Goal: Task Accomplishment & Management: Use online tool/utility

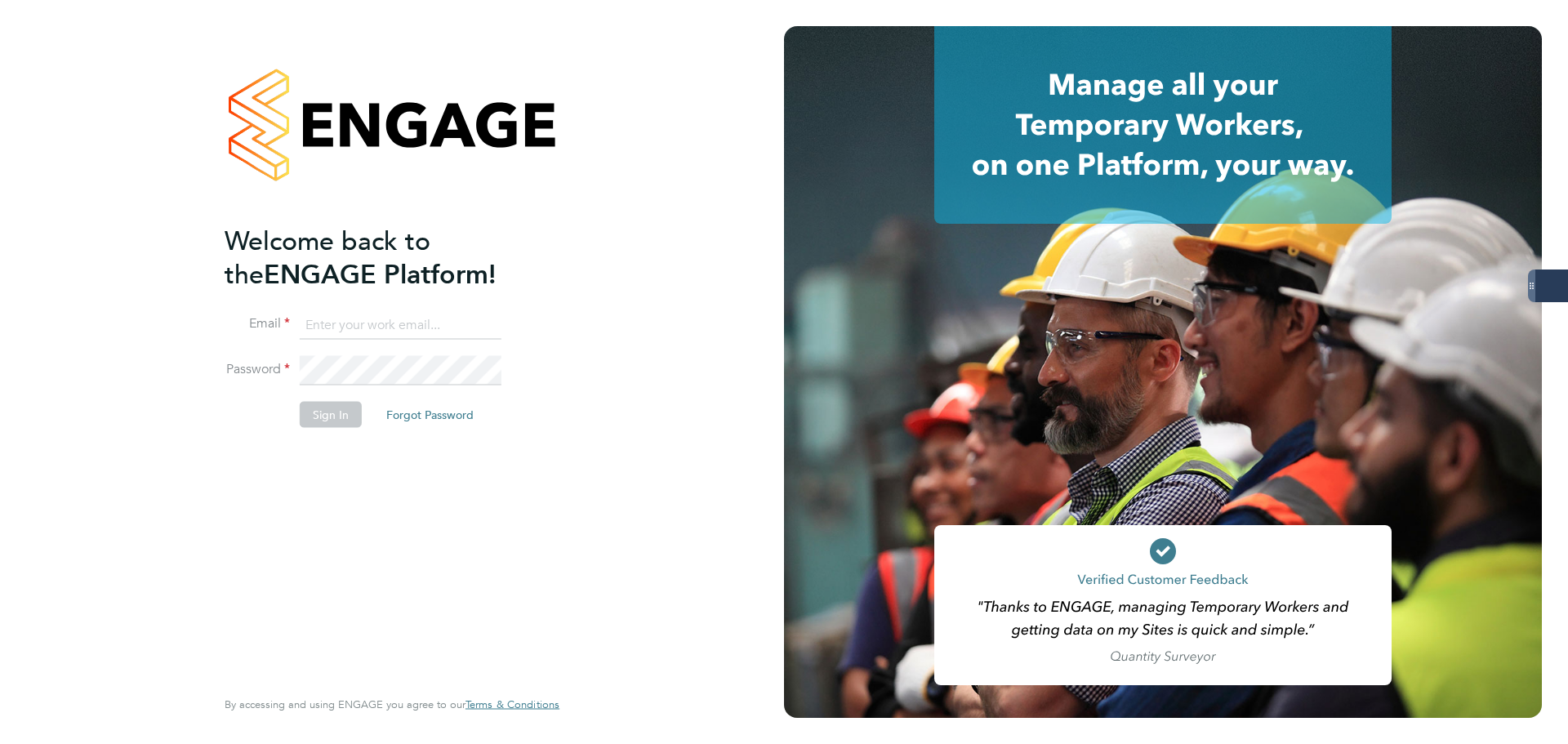
click at [483, 333] on keeper-lock "Open Keeper Popup" at bounding box center [485, 324] width 19 height 19
type input "[PERSON_NAME][EMAIL_ADDRESS][PERSON_NAME][DOMAIN_NAME]"
click at [329, 420] on button "Sign In" at bounding box center [330, 414] width 62 height 26
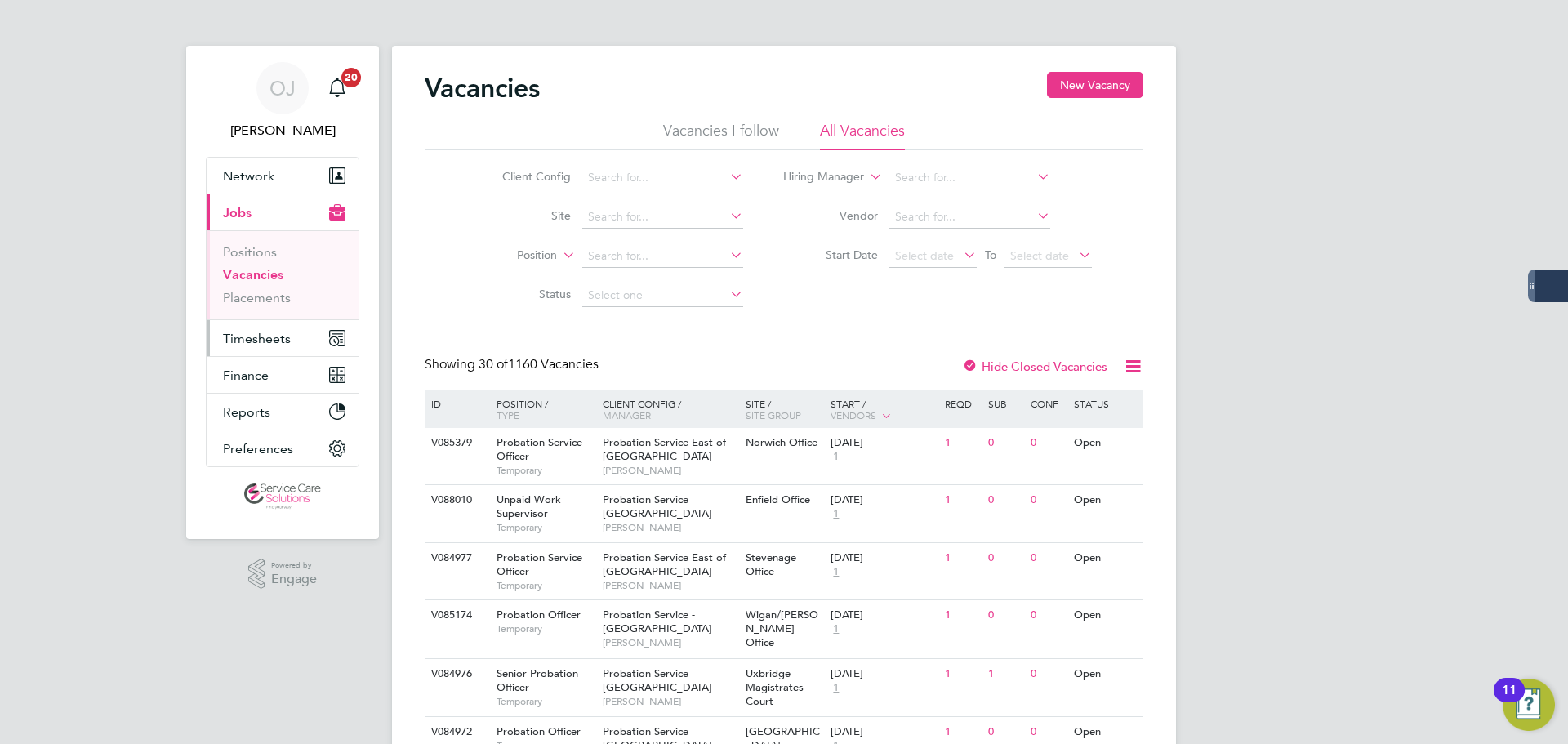
click at [270, 338] on span "Timesheets" at bounding box center [257, 339] width 68 height 16
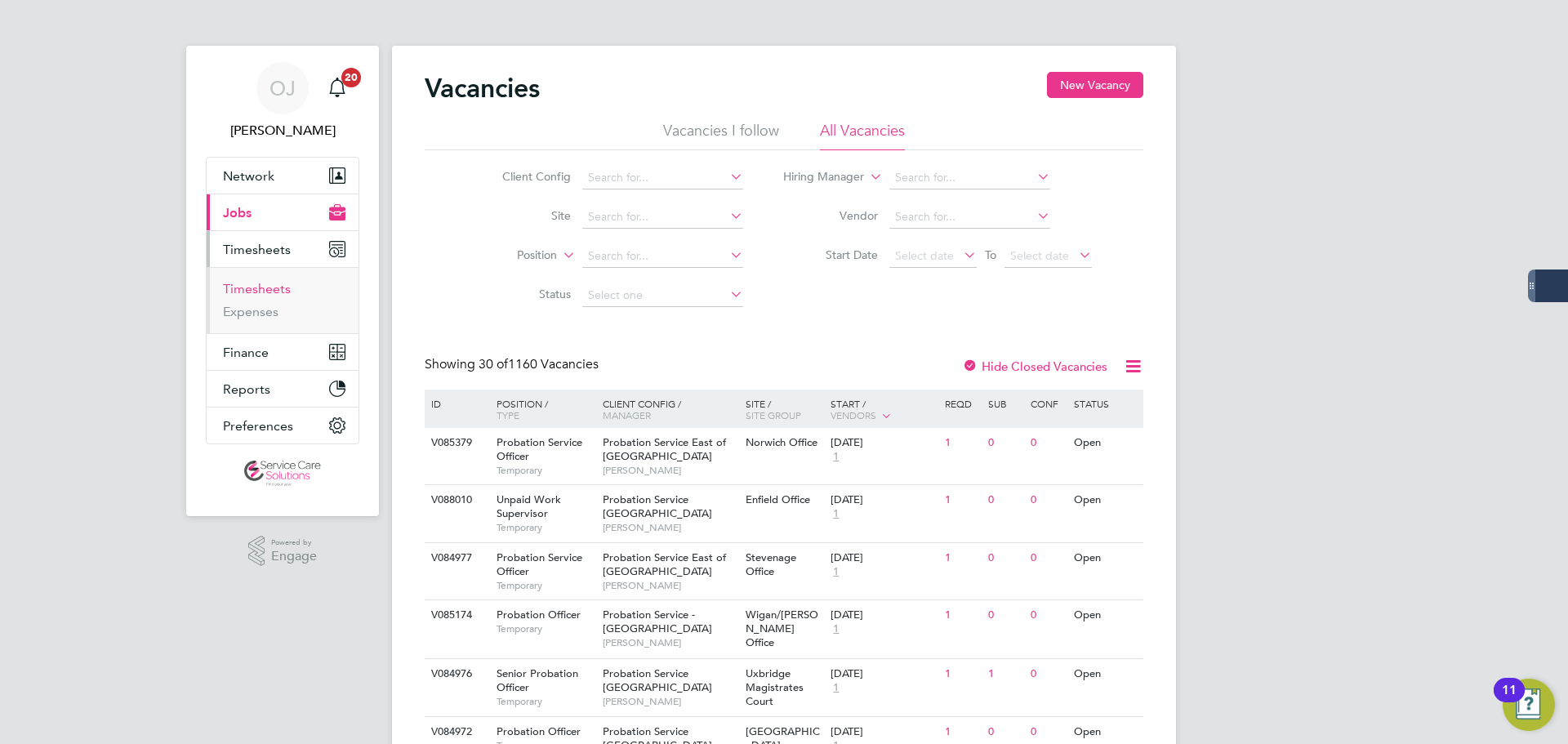
click at [265, 290] on link "Timesheets" at bounding box center [257, 288] width 68 height 16
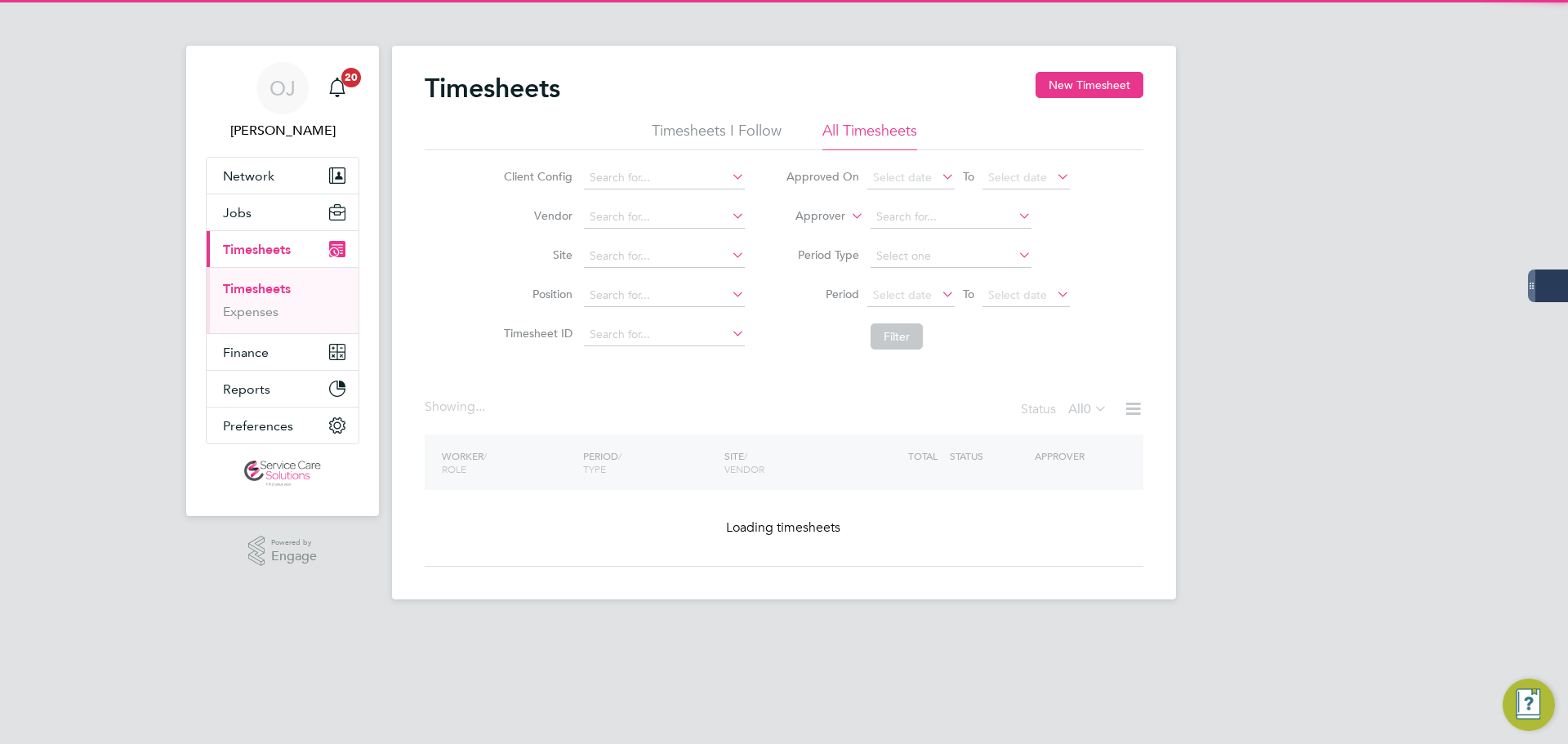
click at [835, 218] on label "Approver" at bounding box center [809, 217] width 74 height 17
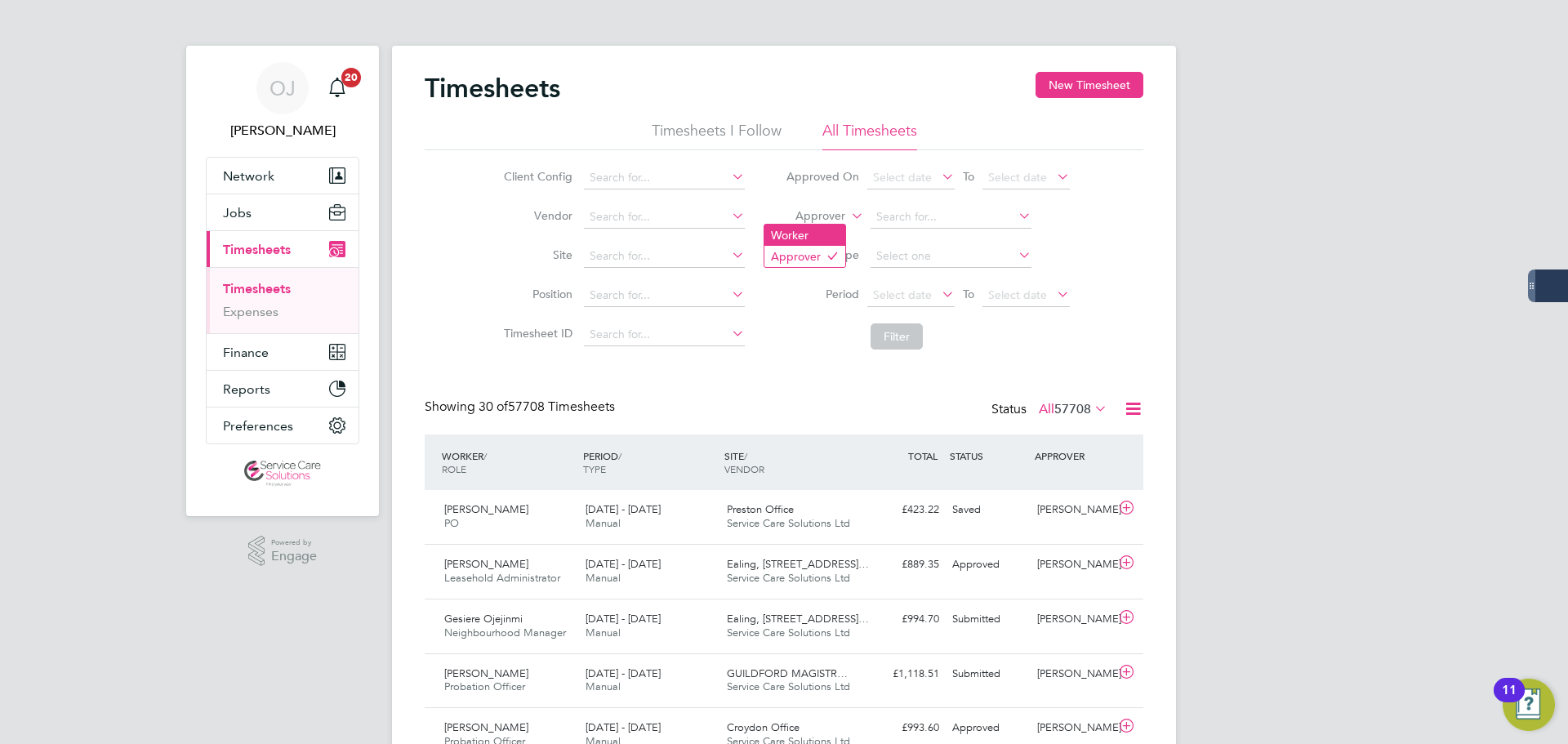
click at [814, 242] on li "Worker" at bounding box center [804, 235] width 81 height 21
click at [935, 211] on input at bounding box center [951, 217] width 161 height 23
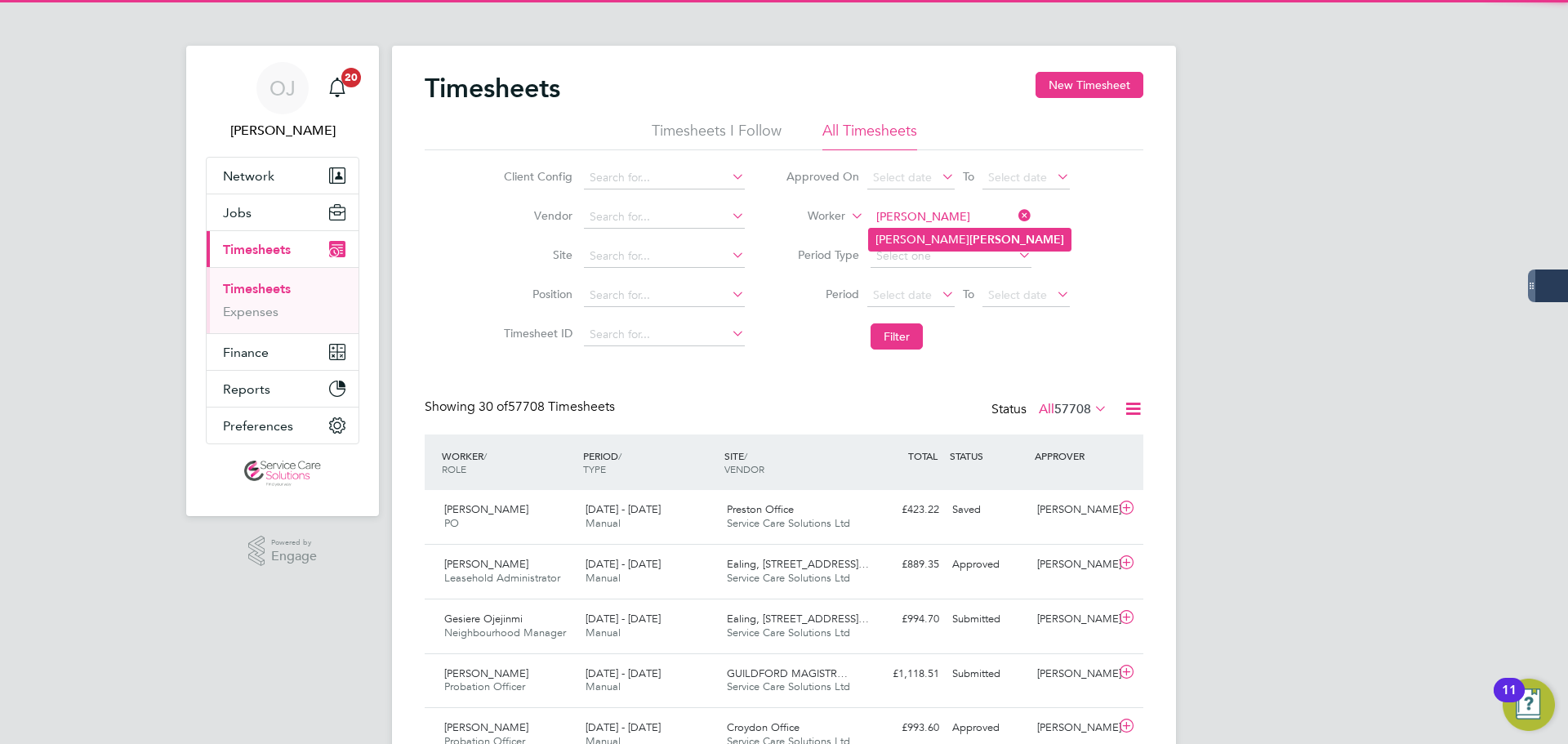
click at [969, 238] on b "Blake" at bounding box center [1016, 239] width 94 height 14
type input "Alexandra Blake"
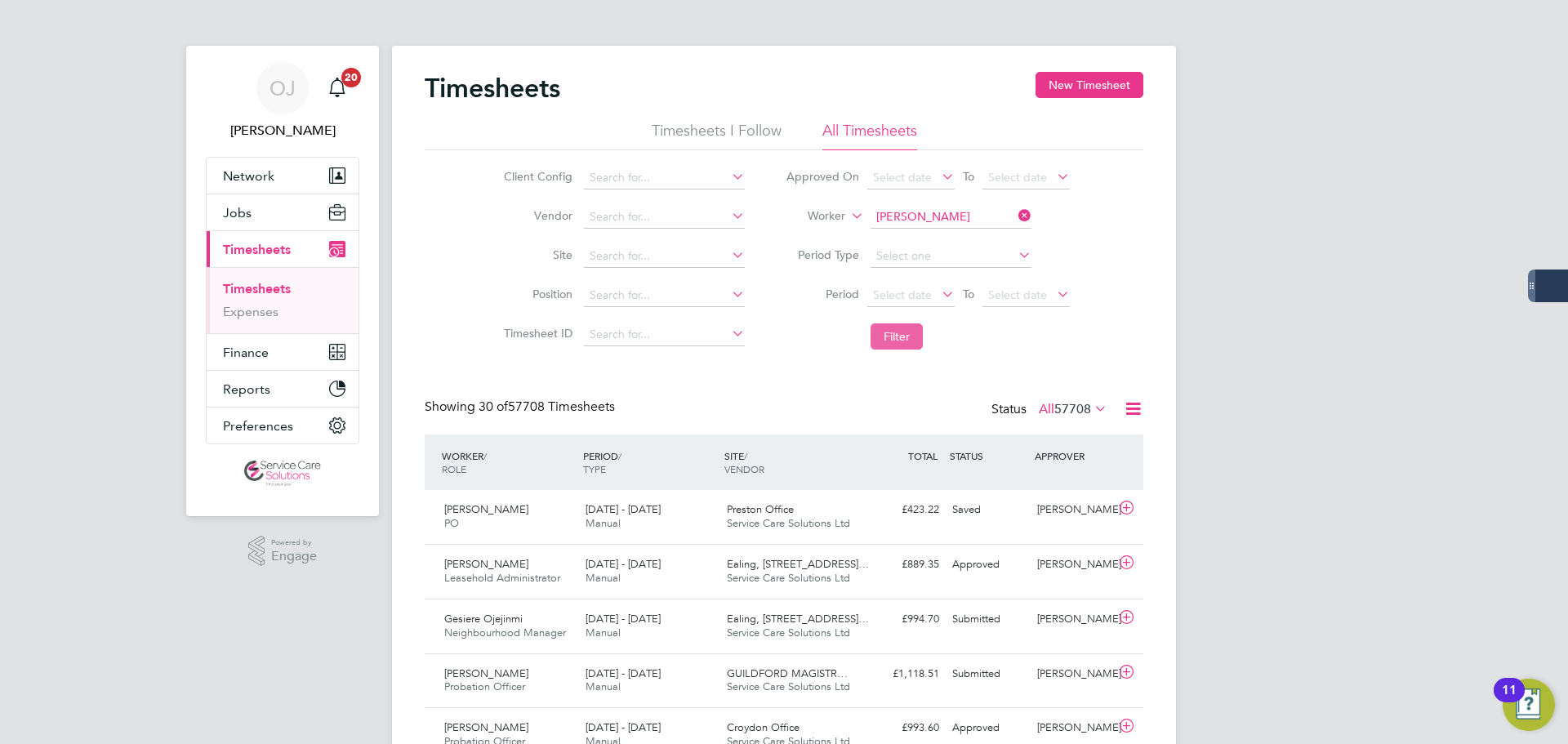
click at [896, 344] on button "Filter" at bounding box center [896, 336] width 53 height 26
click at [722, 515] on div "Hampshire South West -… Service Care Solutions Ltd" at bounding box center [790, 517] width 141 height 41
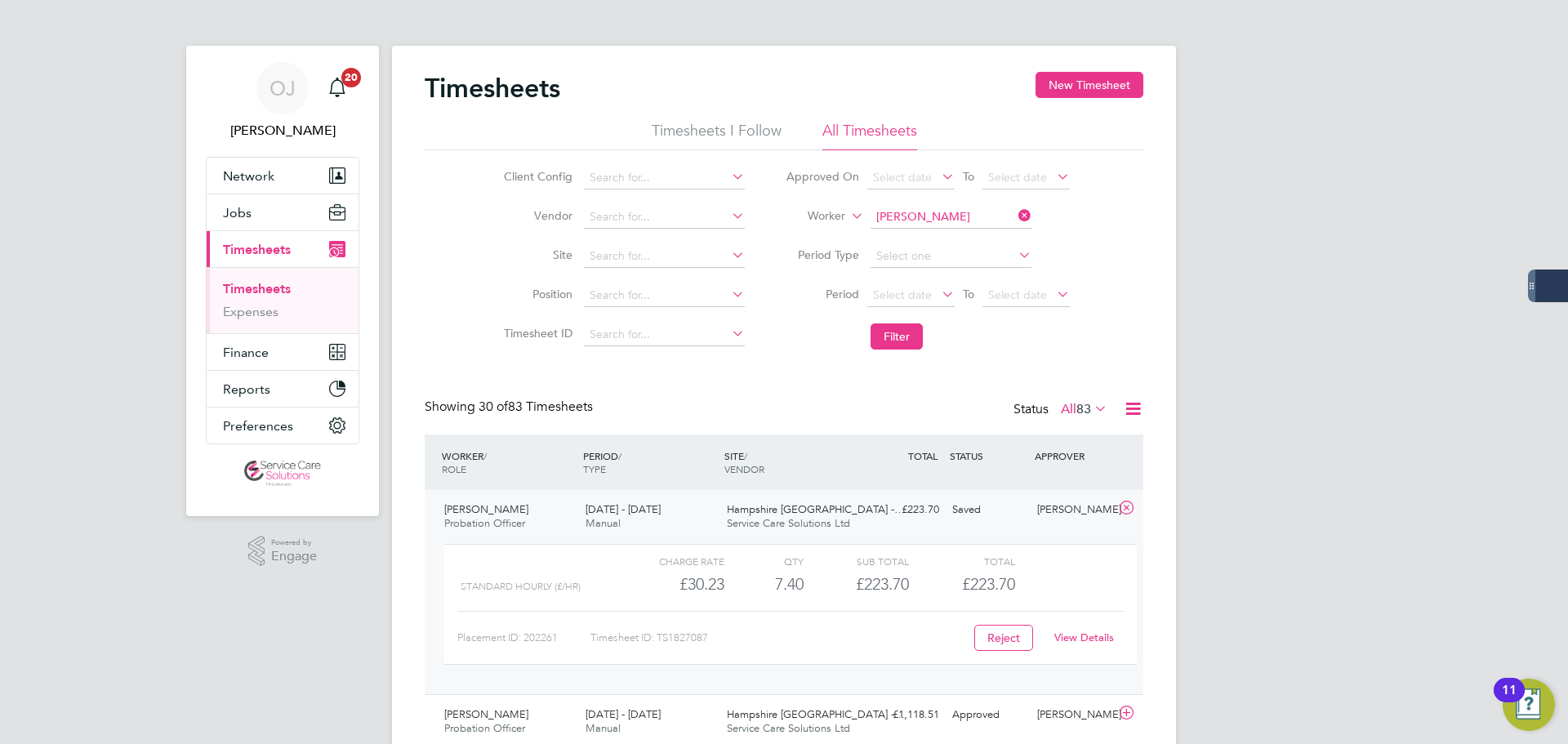
click at [809, 526] on span "Service Care Solutions Ltd" at bounding box center [788, 522] width 123 height 14
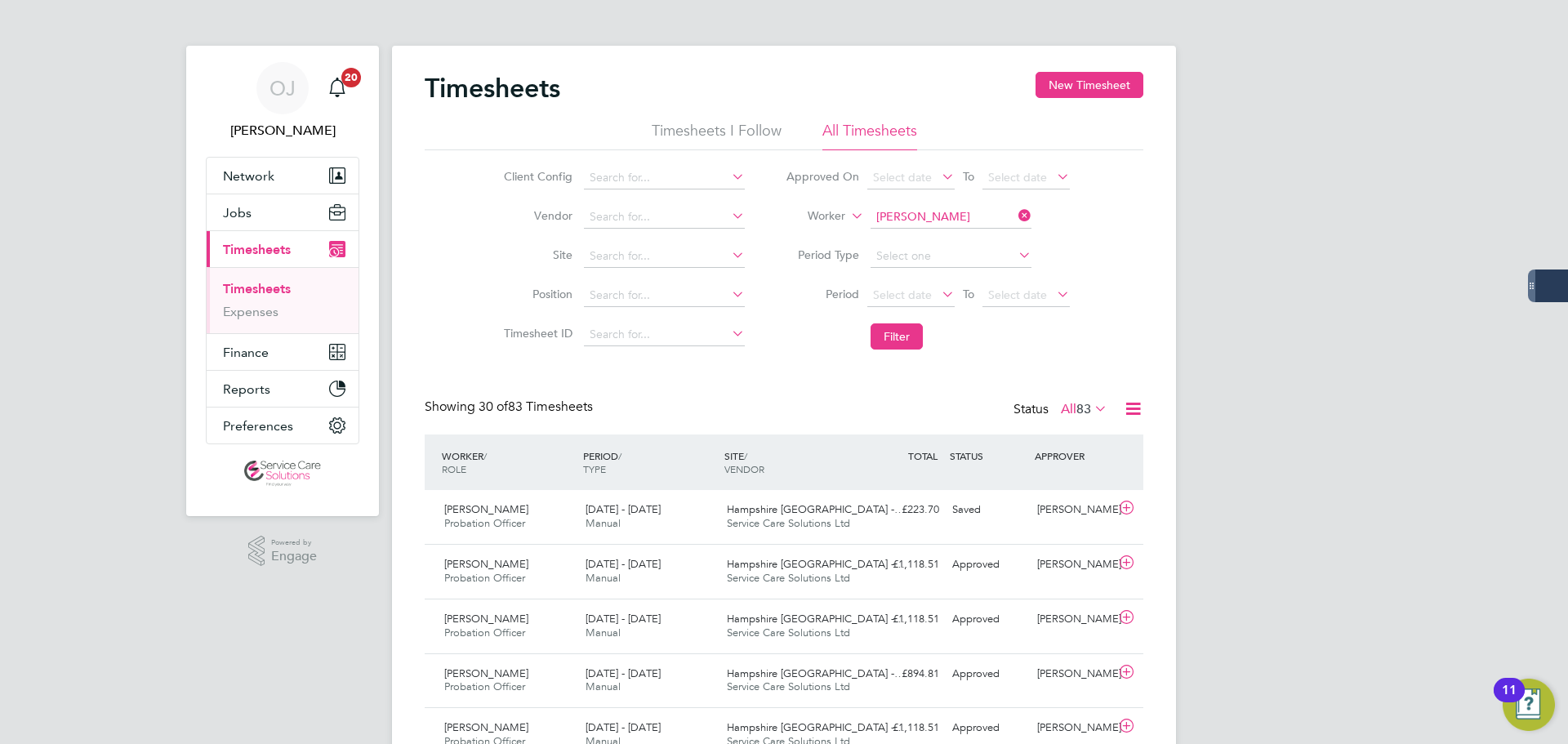
drag, startPoint x: 922, startPoint y: 228, endPoint x: 929, endPoint y: 222, distance: 9.2
click at [922, 228] on li "Worker Alexandra Blake" at bounding box center [927, 217] width 325 height 39
click at [932, 219] on input at bounding box center [951, 217] width 161 height 23
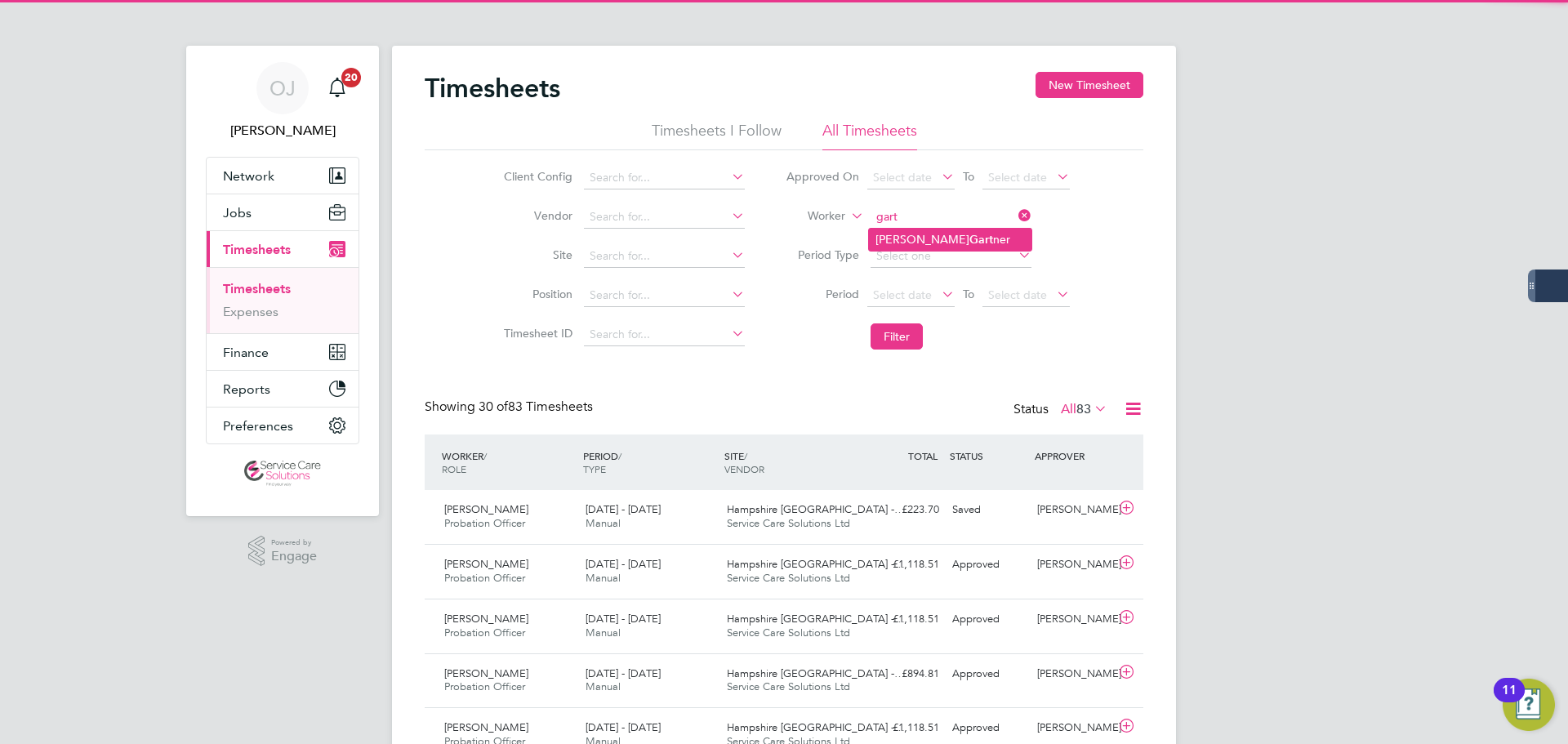
click at [932, 237] on li "Kate Gart ner" at bounding box center [950, 239] width 162 height 22
type input "Kate Gartner"
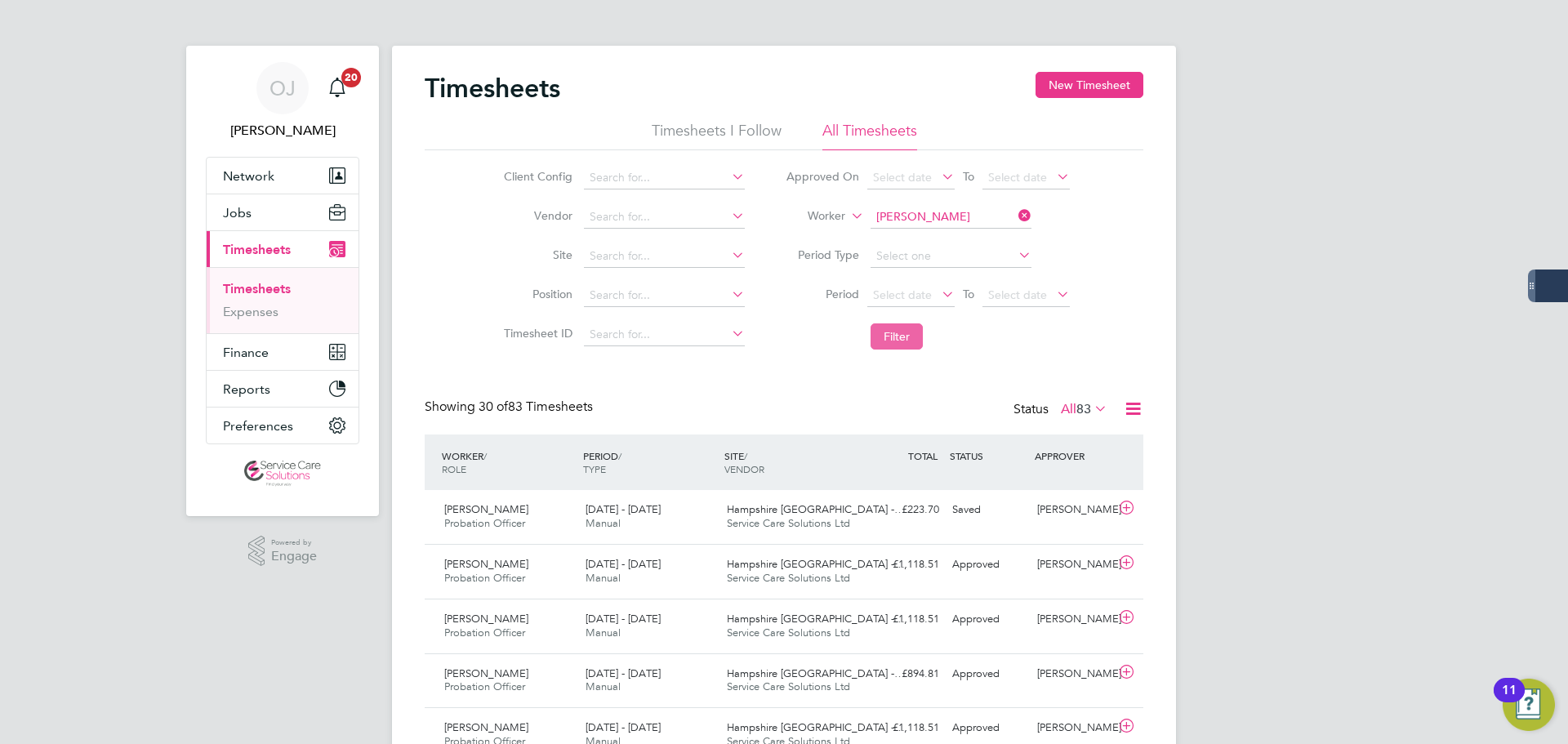
click at [908, 339] on button "Filter" at bounding box center [896, 336] width 53 height 26
click at [917, 220] on input at bounding box center [951, 217] width 161 height 23
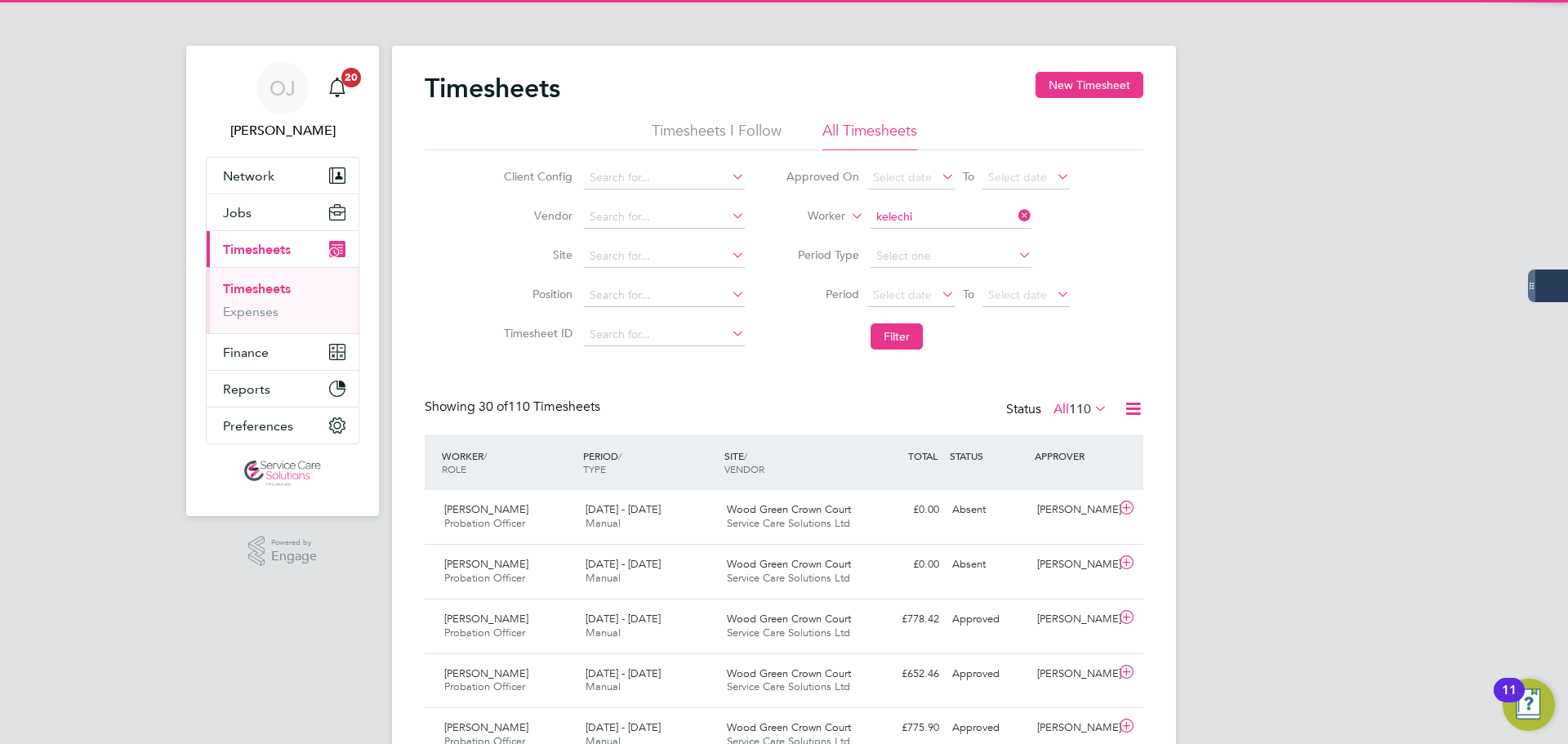
click at [958, 237] on li "Kelechi Nwigwe" at bounding box center [950, 239] width 162 height 22
type input "Kelechi Nwigwe"
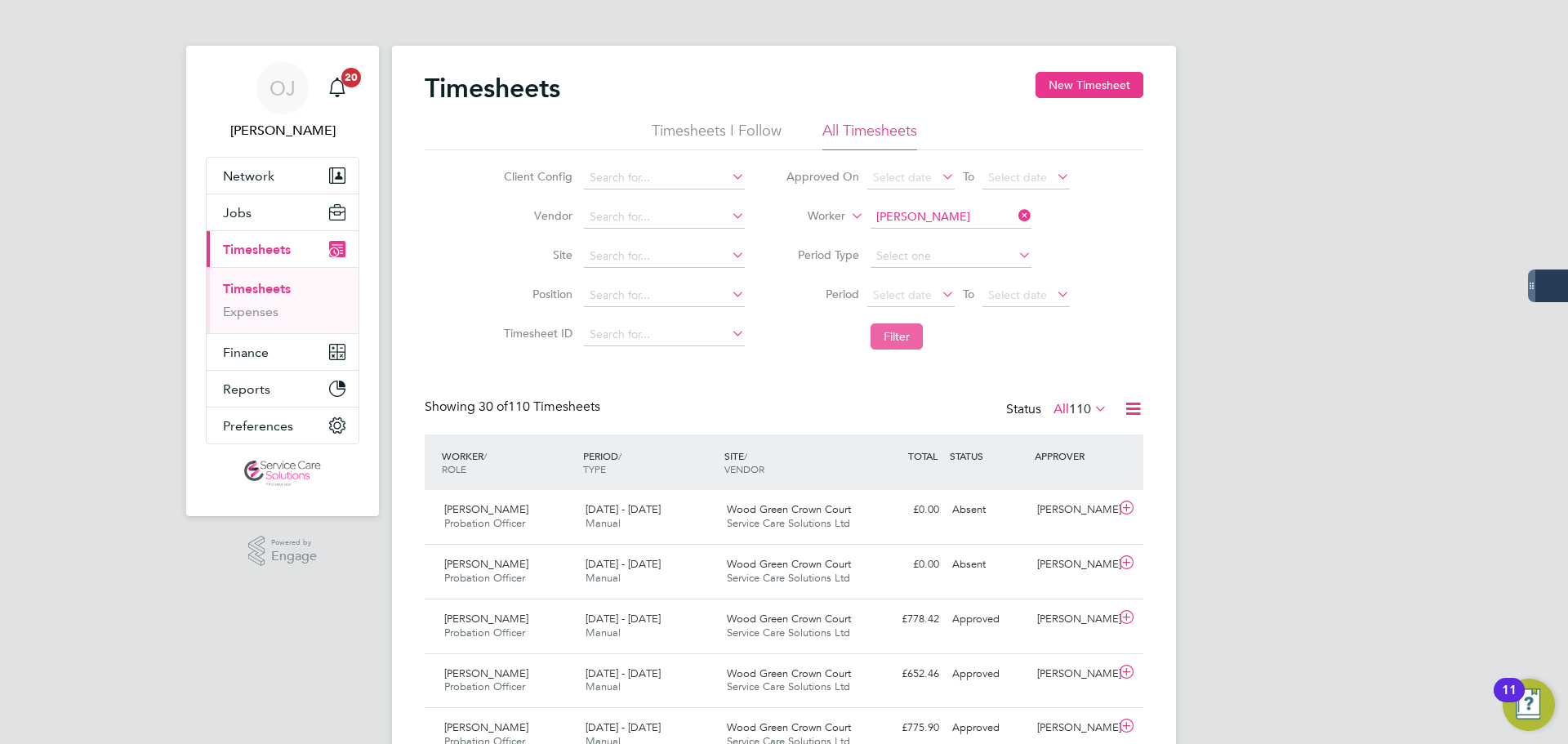
click at [891, 335] on button "Filter" at bounding box center [896, 336] width 53 height 26
click at [943, 216] on input "Kelechi Nwigwe" at bounding box center [951, 217] width 161 height 23
click at [947, 319] on li "Kelly Manning" at bounding box center [969, 328] width 202 height 22
type input "Kelly Manning"
click at [896, 347] on button "Filter" at bounding box center [896, 336] width 53 height 26
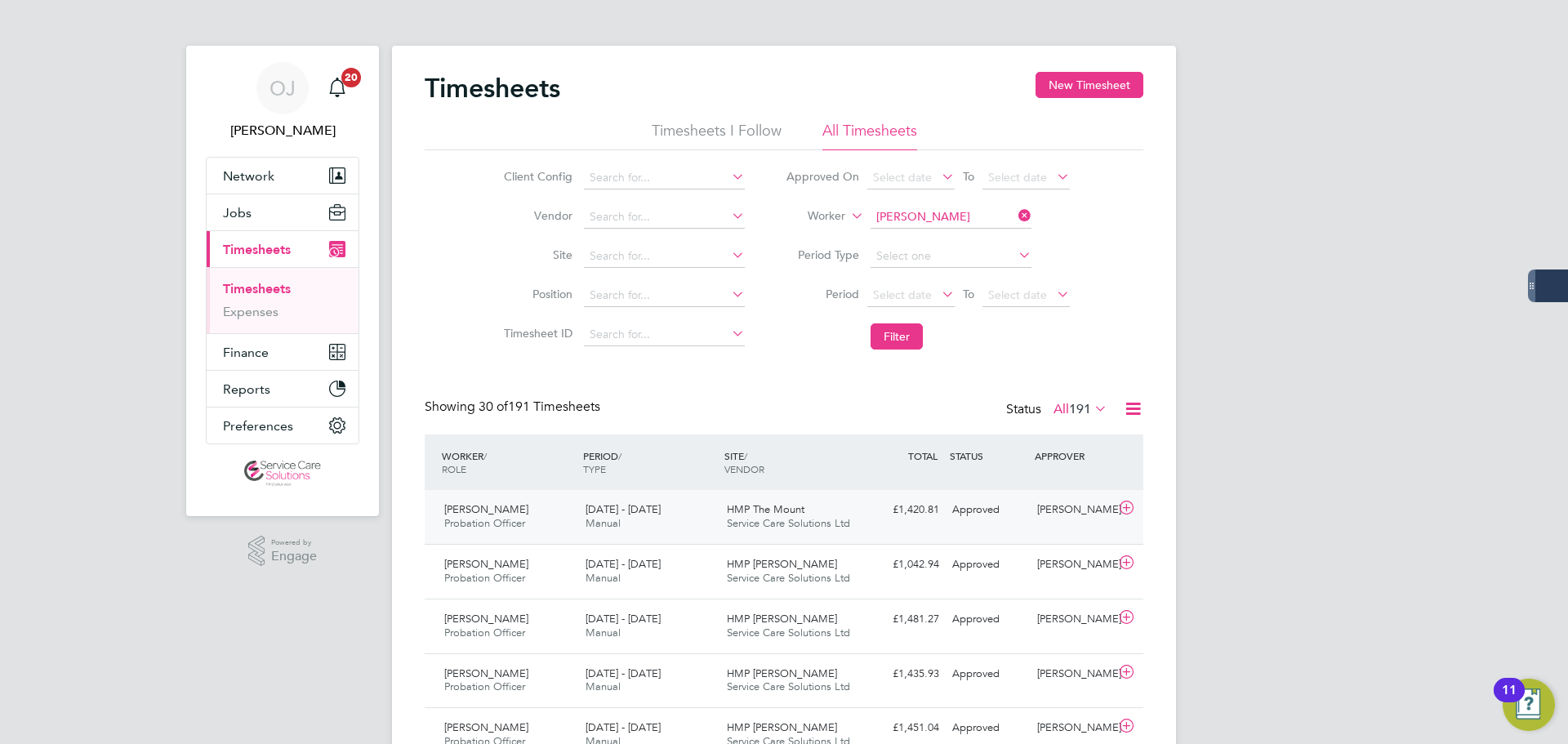
click at [875, 520] on div "£1,420.81 Approved" at bounding box center [903, 510] width 85 height 27
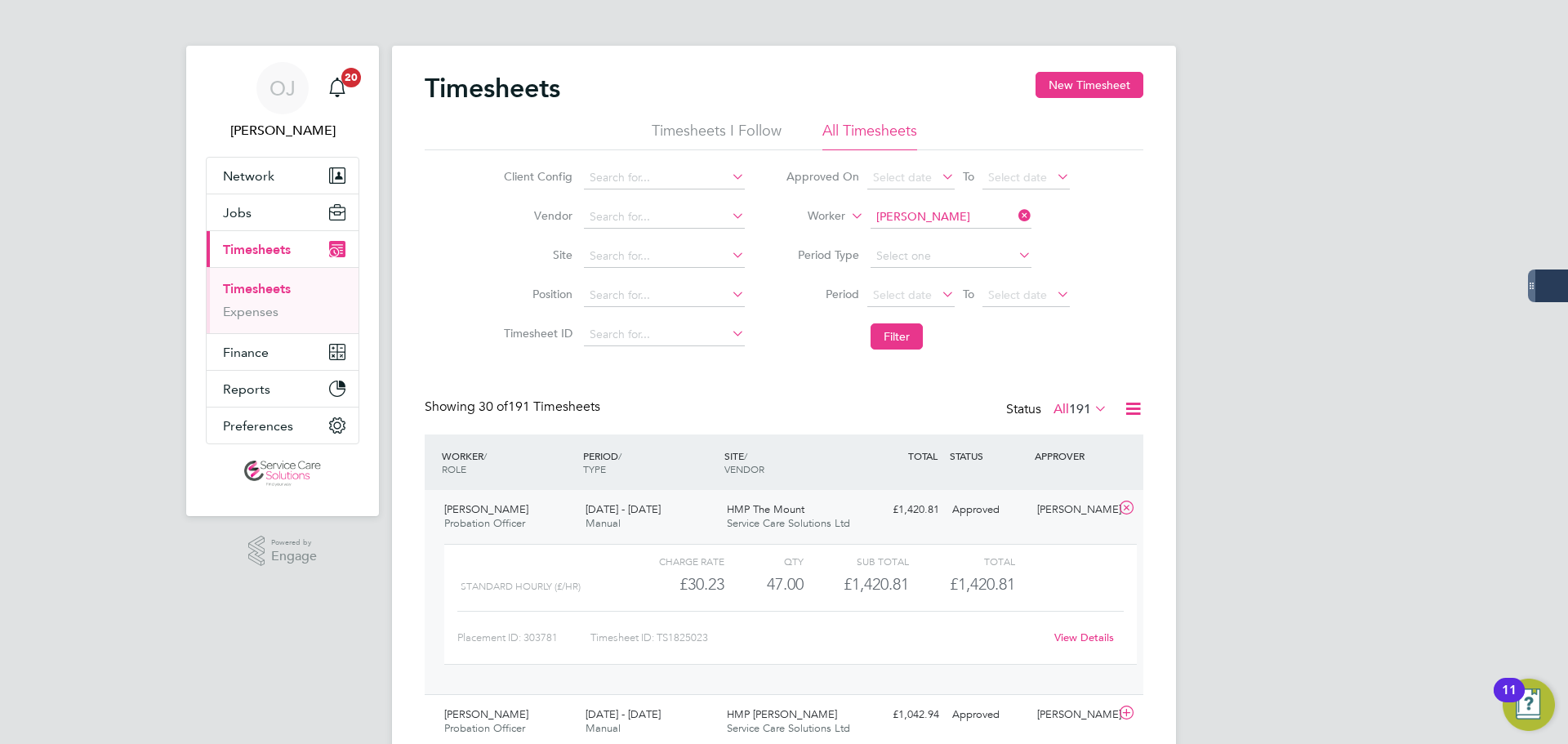
click at [1096, 640] on link "View Details" at bounding box center [1084, 637] width 59 height 14
click at [961, 222] on input at bounding box center [951, 217] width 161 height 23
type input "laverne"
click at [948, 228] on ul "Laverne Stewart-Fraser" at bounding box center [969, 240] width 203 height 23
click at [943, 215] on input at bounding box center [951, 217] width 161 height 23
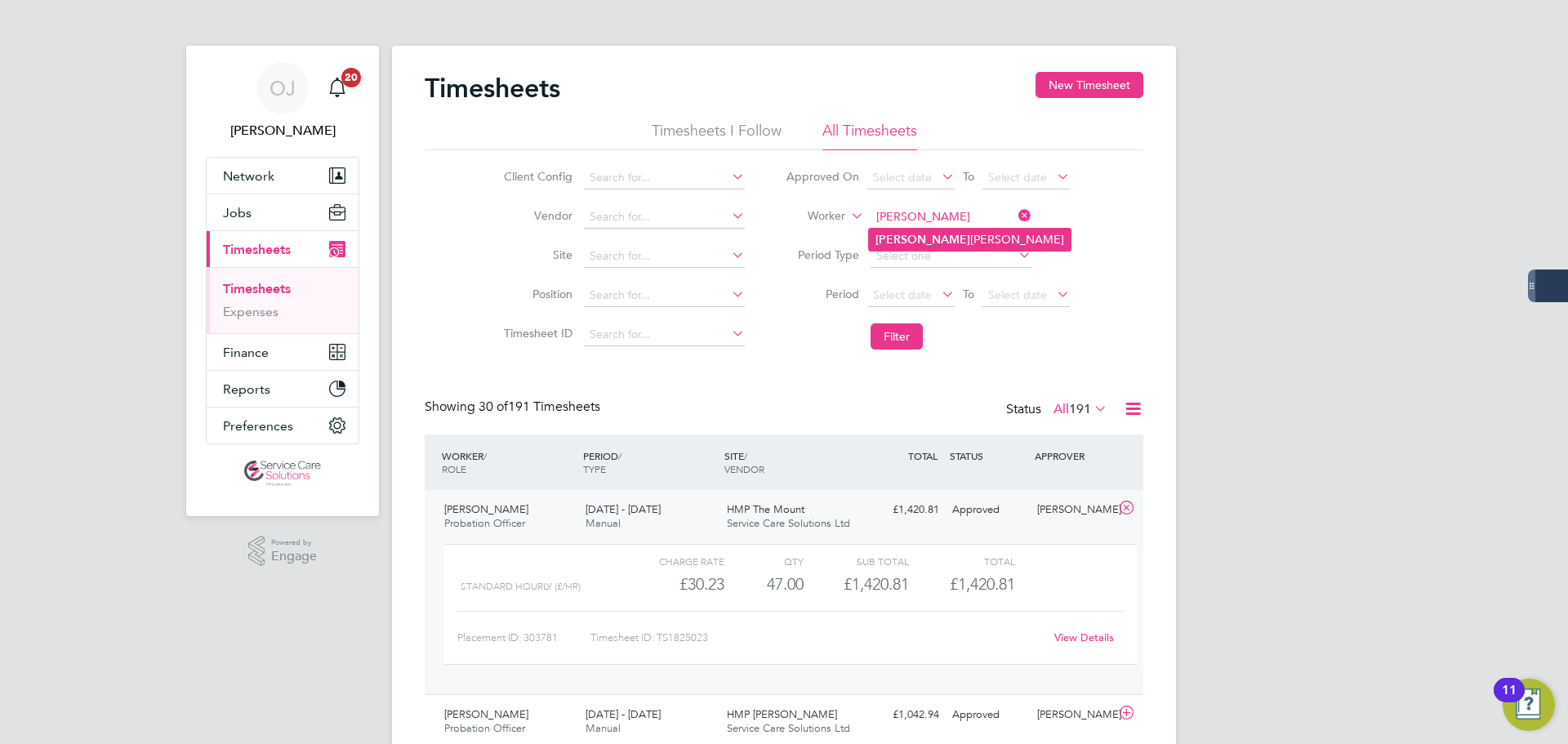
click at [944, 230] on li "Laverne Stewart-Fraser" at bounding box center [969, 239] width 202 height 22
type input "Laverne Stewart-Fraser"
click at [898, 337] on button "Filter" at bounding box center [896, 336] width 53 height 26
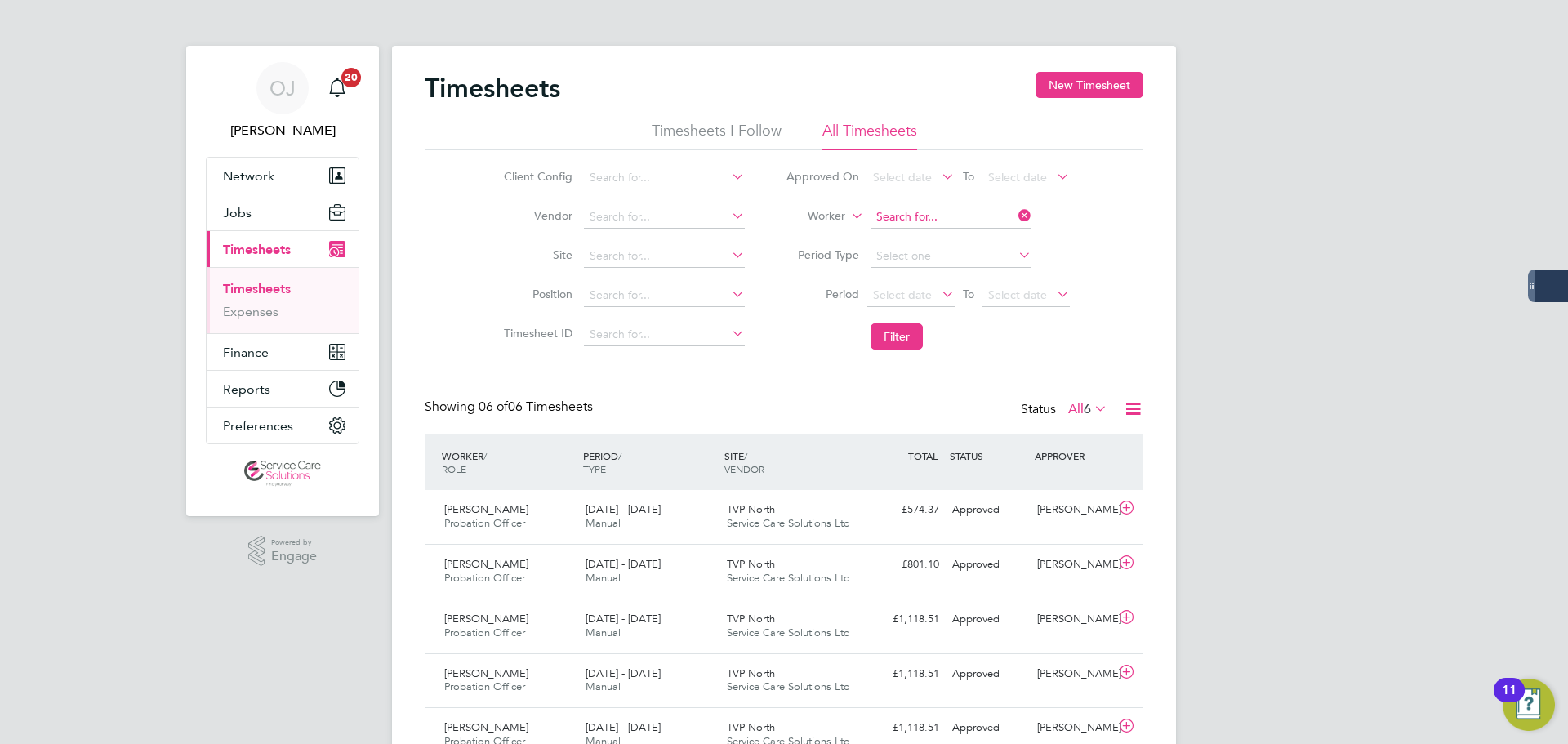
drag, startPoint x: 928, startPoint y: 213, endPoint x: 943, endPoint y: 206, distance: 16.6
click at [928, 213] on input at bounding box center [951, 217] width 161 height 23
click at [969, 232] on b "Octig" at bounding box center [984, 239] width 30 height 14
type input "Michael Octigan"
click at [896, 333] on button "Filter" at bounding box center [896, 336] width 53 height 26
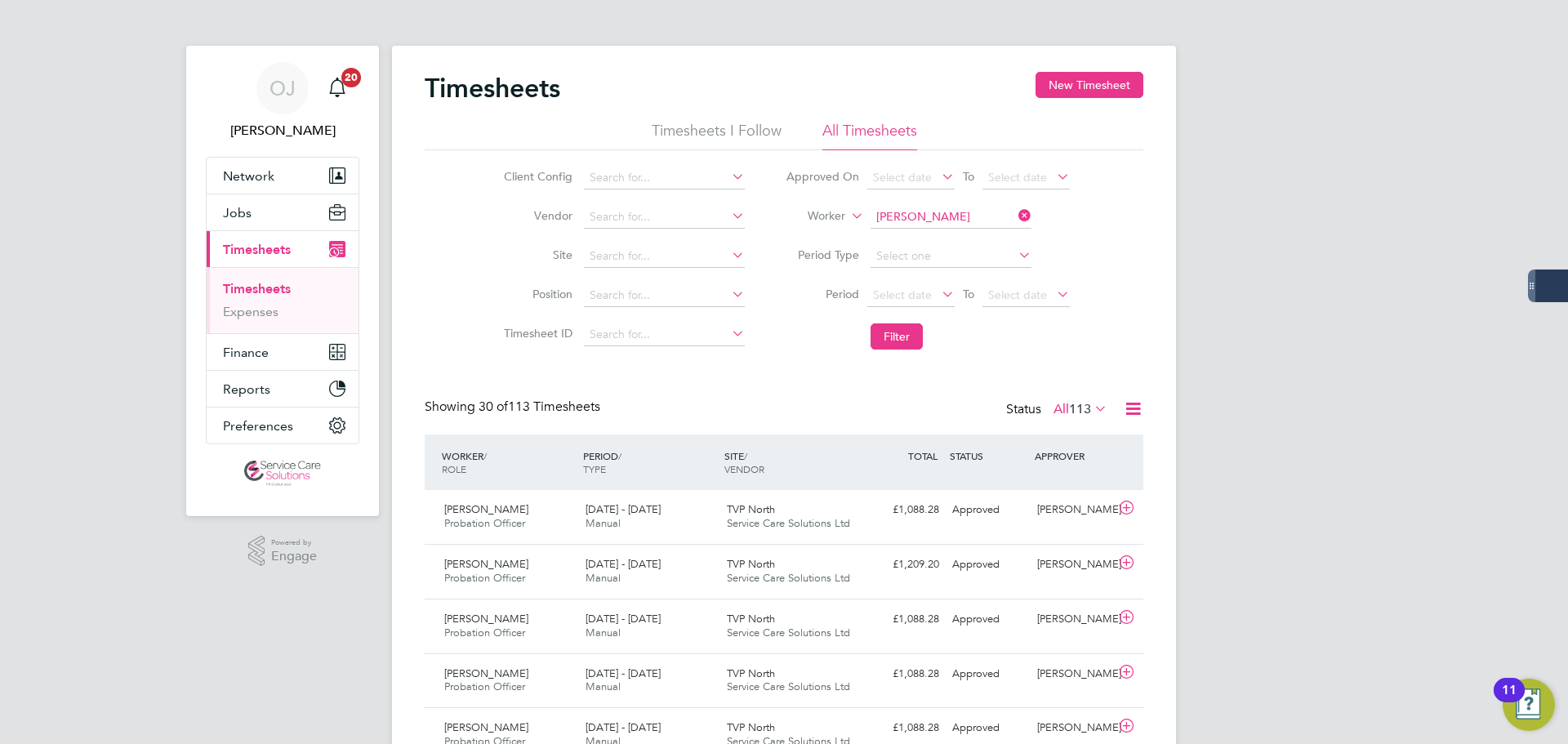
click at [959, 224] on input "Michael Octigan" at bounding box center [951, 217] width 161 height 23
click at [969, 238] on b "Hamkalo" at bounding box center [993, 239] width 49 height 14
type input "Michelle Hamkalo"
click at [897, 332] on button "Filter" at bounding box center [896, 336] width 53 height 26
click at [691, 523] on div "8 - 14 Sep 2025 Manual" at bounding box center [649, 517] width 141 height 41
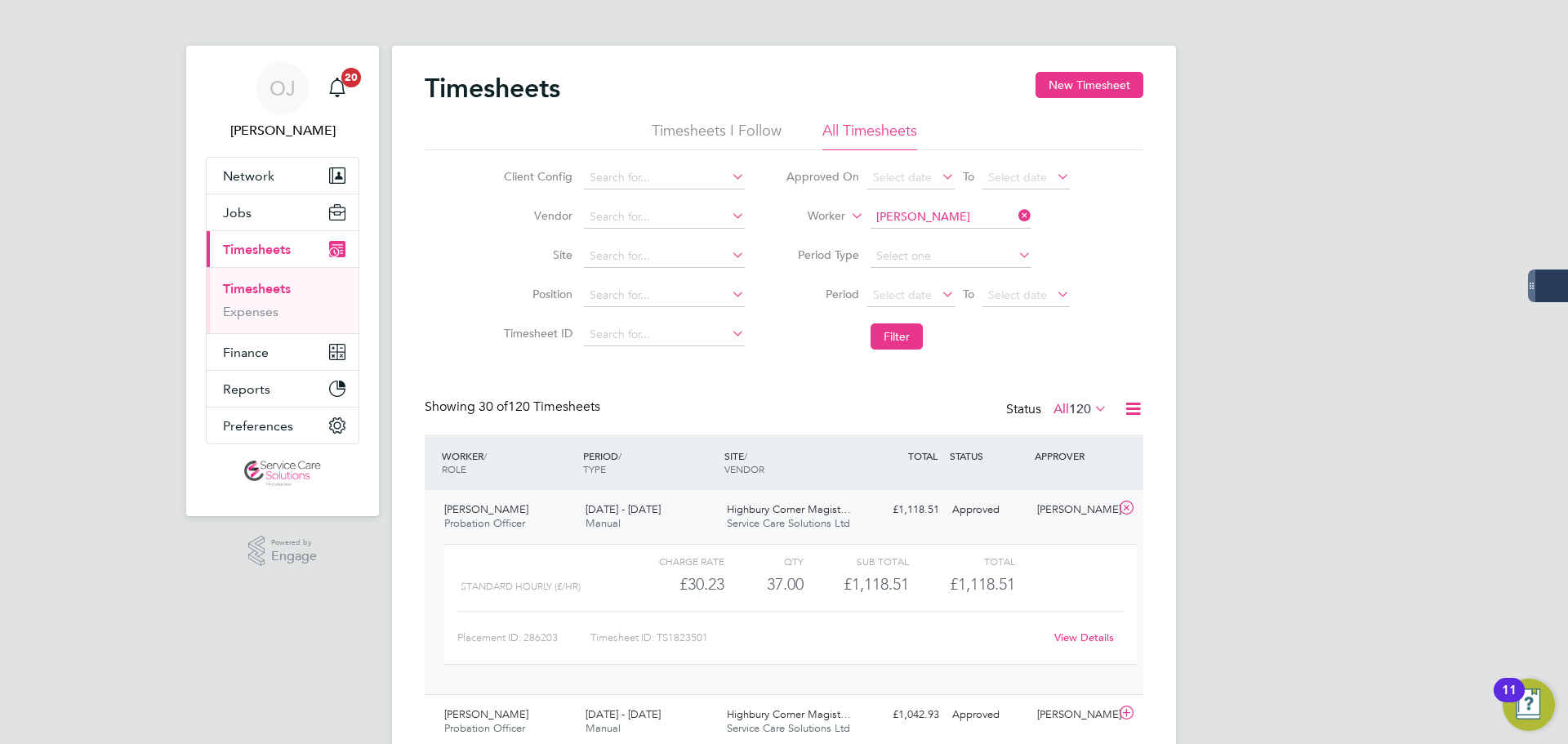
click at [691, 523] on div "8 - 14 Sep 2025 Manual" at bounding box center [649, 517] width 141 height 41
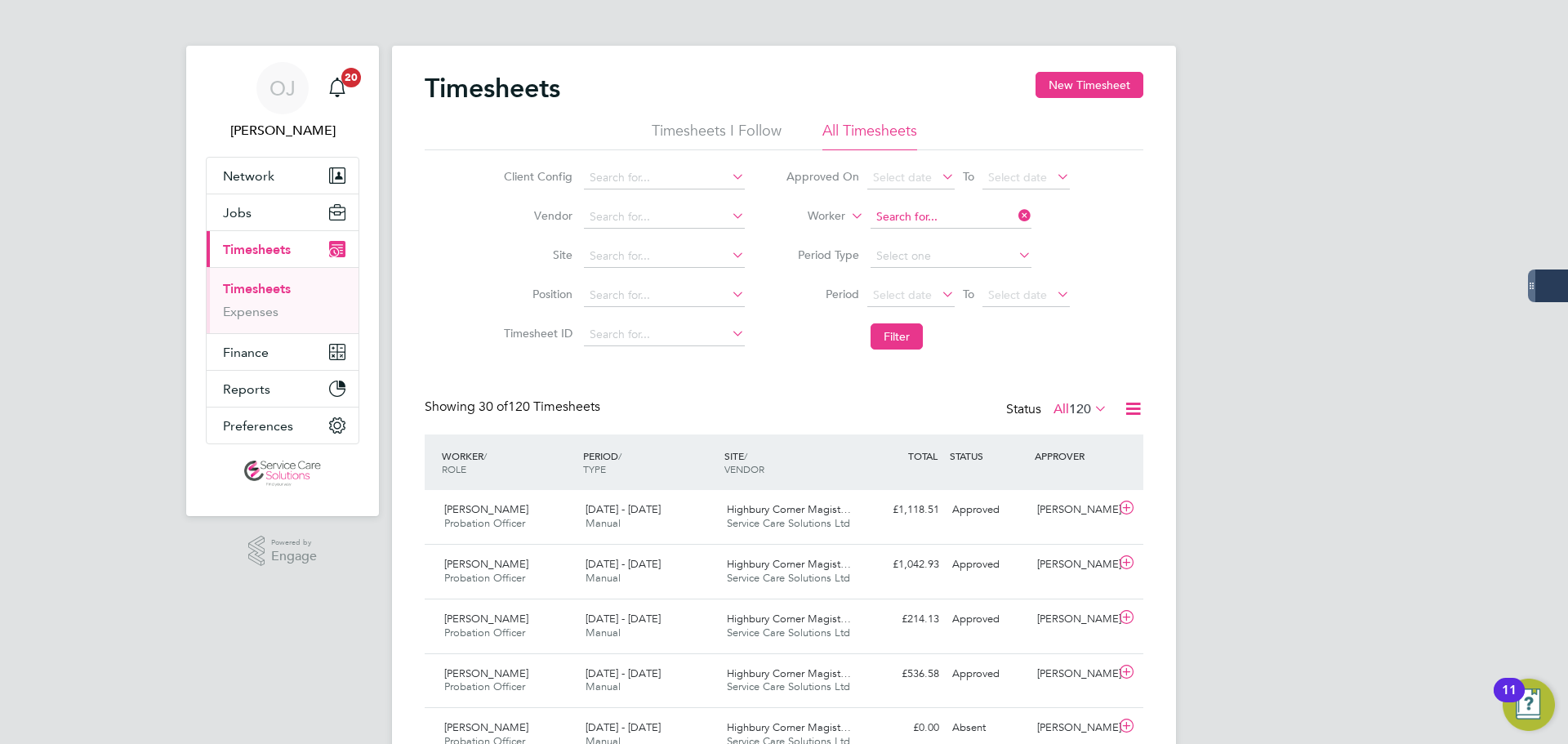
click at [945, 215] on input at bounding box center [951, 217] width 161 height 23
click at [907, 235] on li "Michelle Kwart eng" at bounding box center [950, 239] width 162 height 22
type input "Michelle Kwarteng"
click at [911, 332] on button "Filter" at bounding box center [896, 336] width 53 height 26
click at [930, 211] on input "Michelle Kwarteng" at bounding box center [951, 217] width 161 height 23
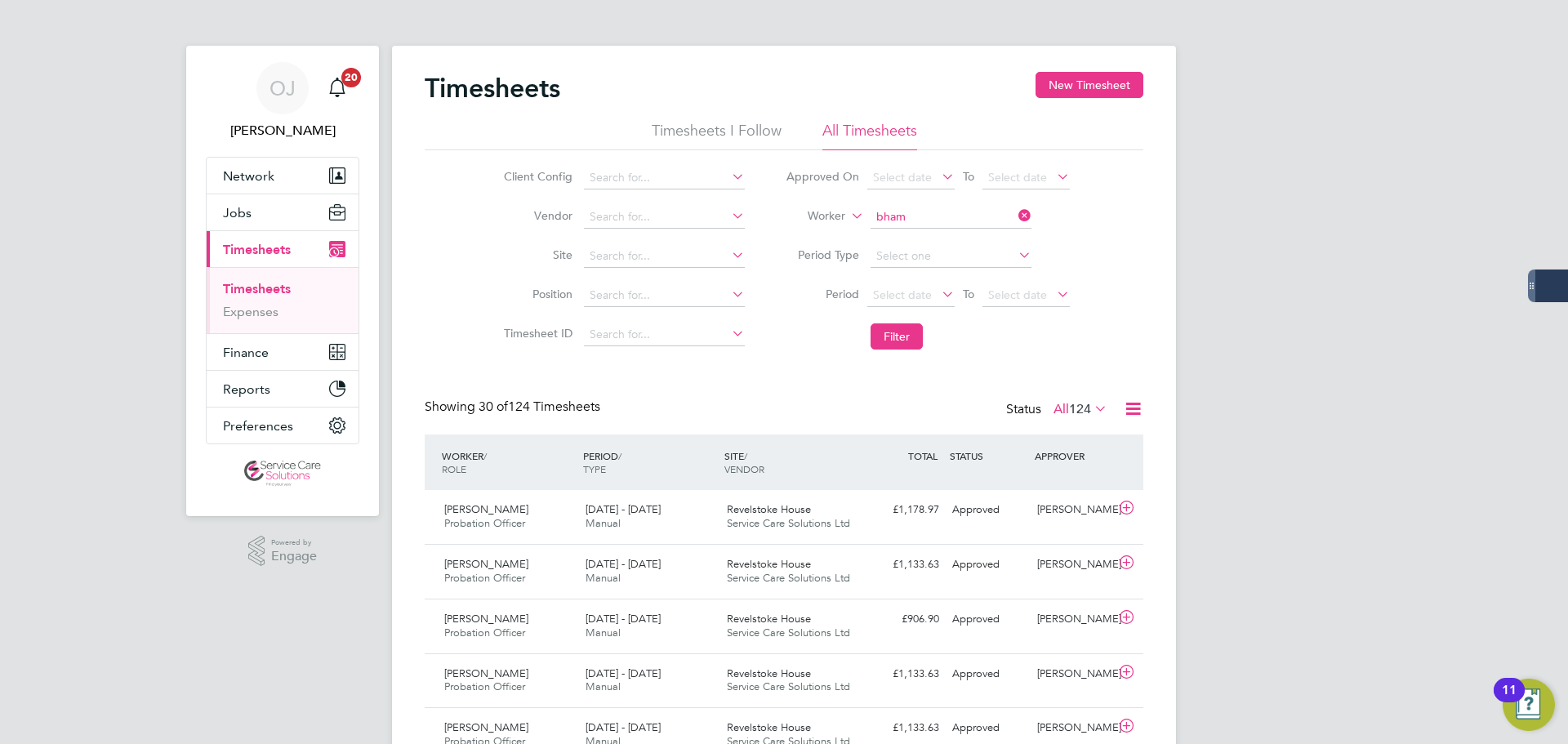
click at [937, 233] on li "Mohammed Bham" at bounding box center [950, 239] width 162 height 22
type input "Mohammed Bham"
click at [896, 344] on button "Filter" at bounding box center [896, 336] width 53 height 26
click at [922, 215] on input "Mohammed Bham" at bounding box center [951, 217] width 161 height 23
click at [969, 239] on b "Parchme" at bounding box center [993, 239] width 47 height 14
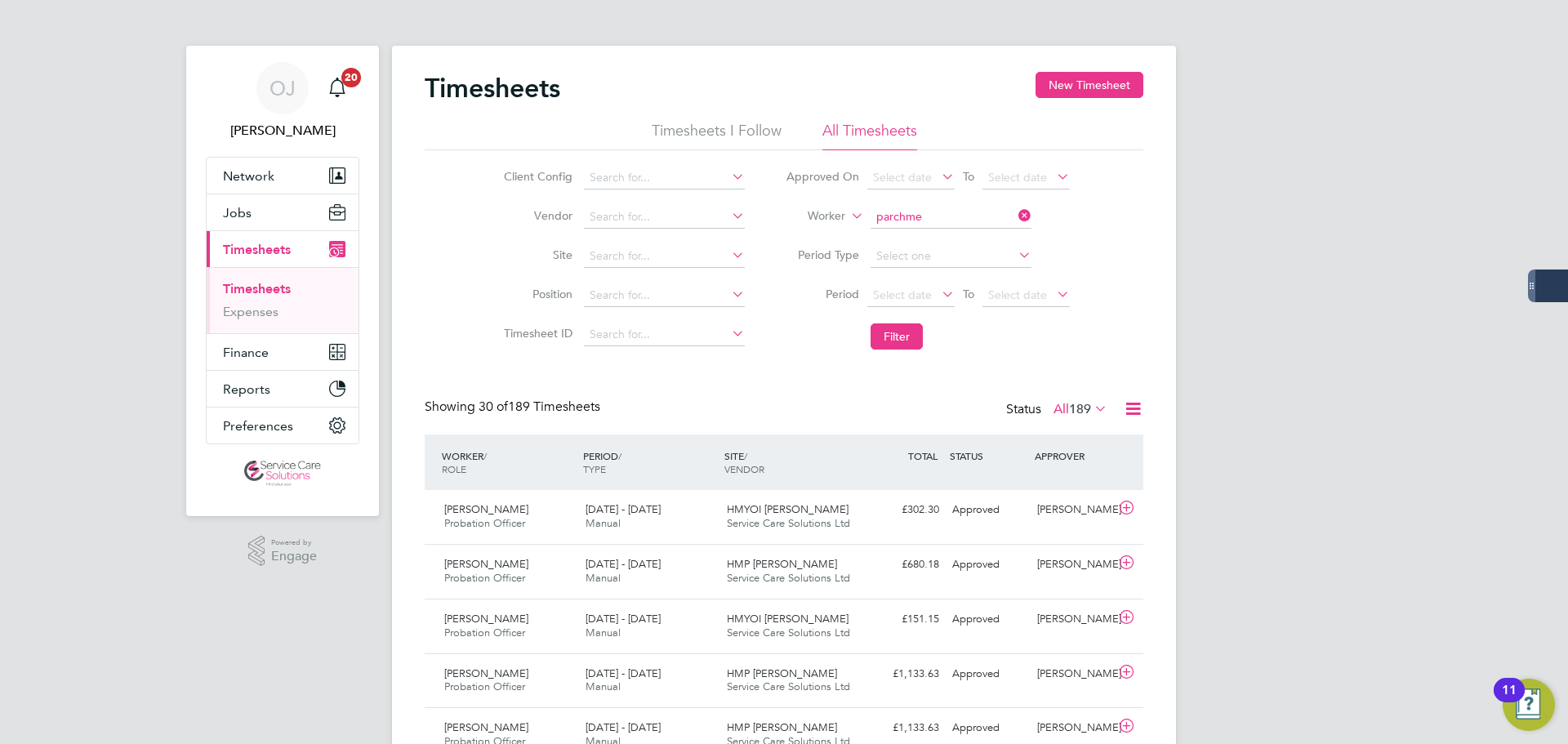
type input "Nikitta Parchment"
click at [906, 341] on button "Filter" at bounding box center [896, 336] width 53 height 26
click at [922, 215] on input at bounding box center [951, 217] width 161 height 23
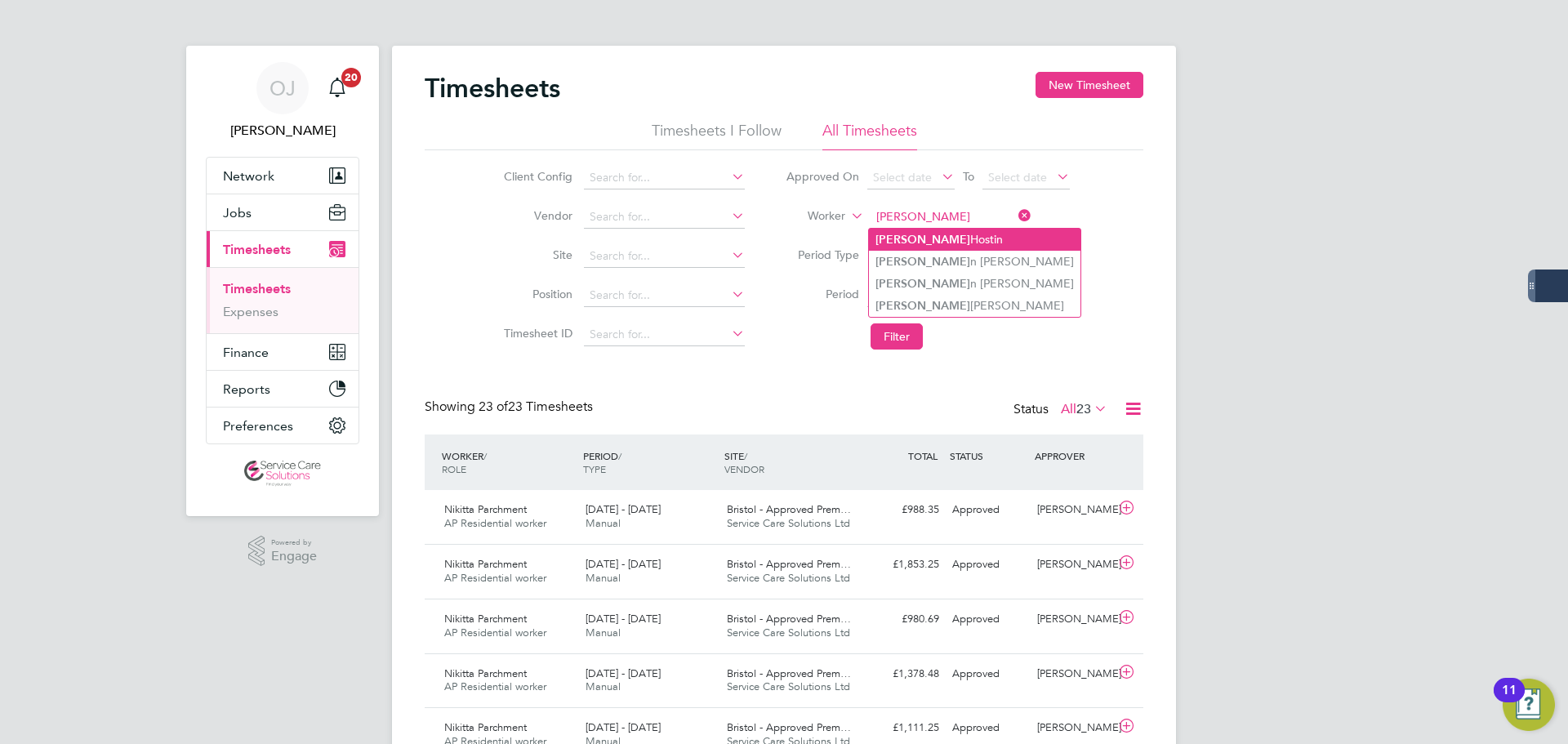
click at [972, 236] on li "Norma Hostin" at bounding box center [974, 239] width 212 height 22
type input "Norma Hostin"
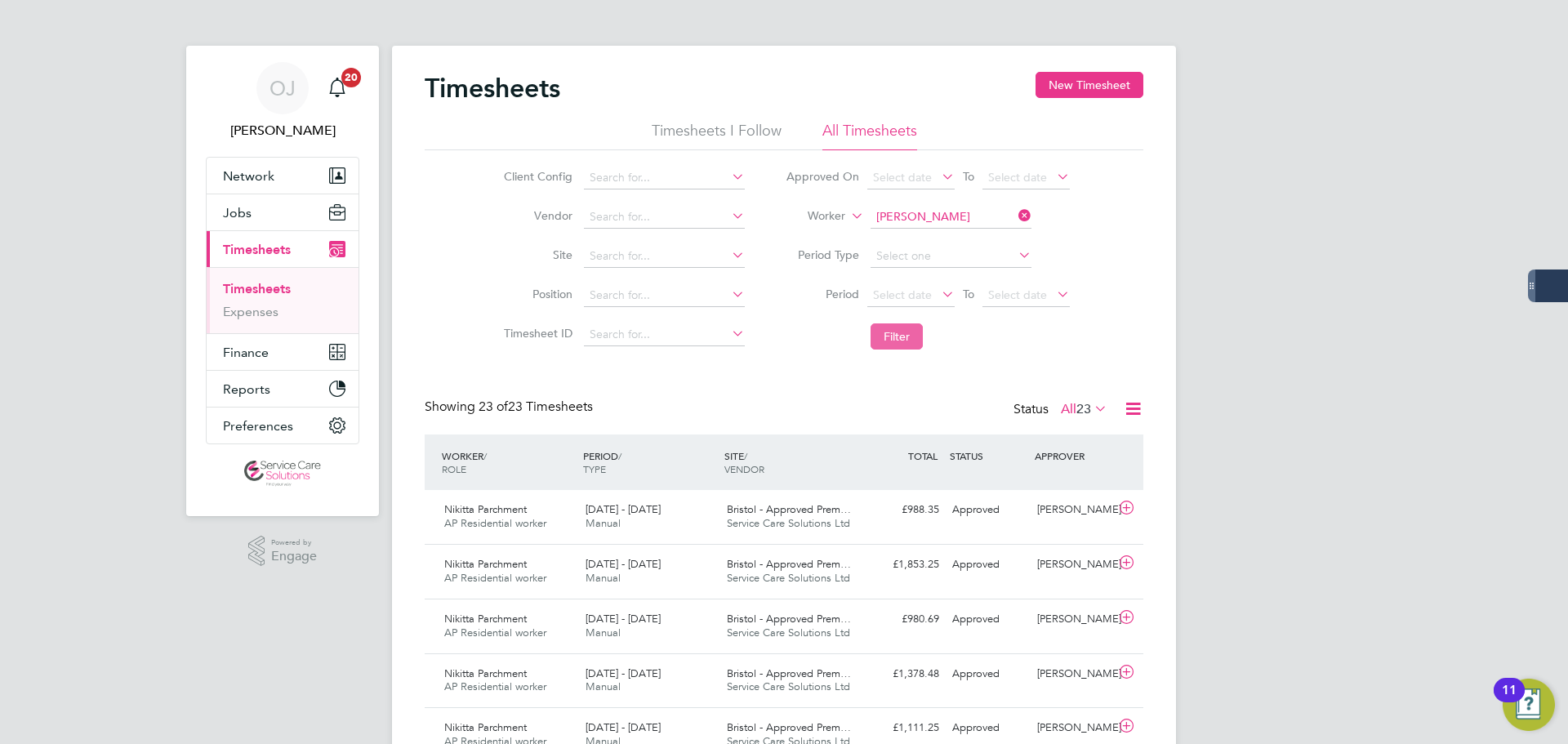
click at [896, 340] on button "Filter" at bounding box center [896, 336] width 53 height 26
click at [684, 527] on div "15 - 21 Sep 2025 Manual" at bounding box center [649, 517] width 141 height 41
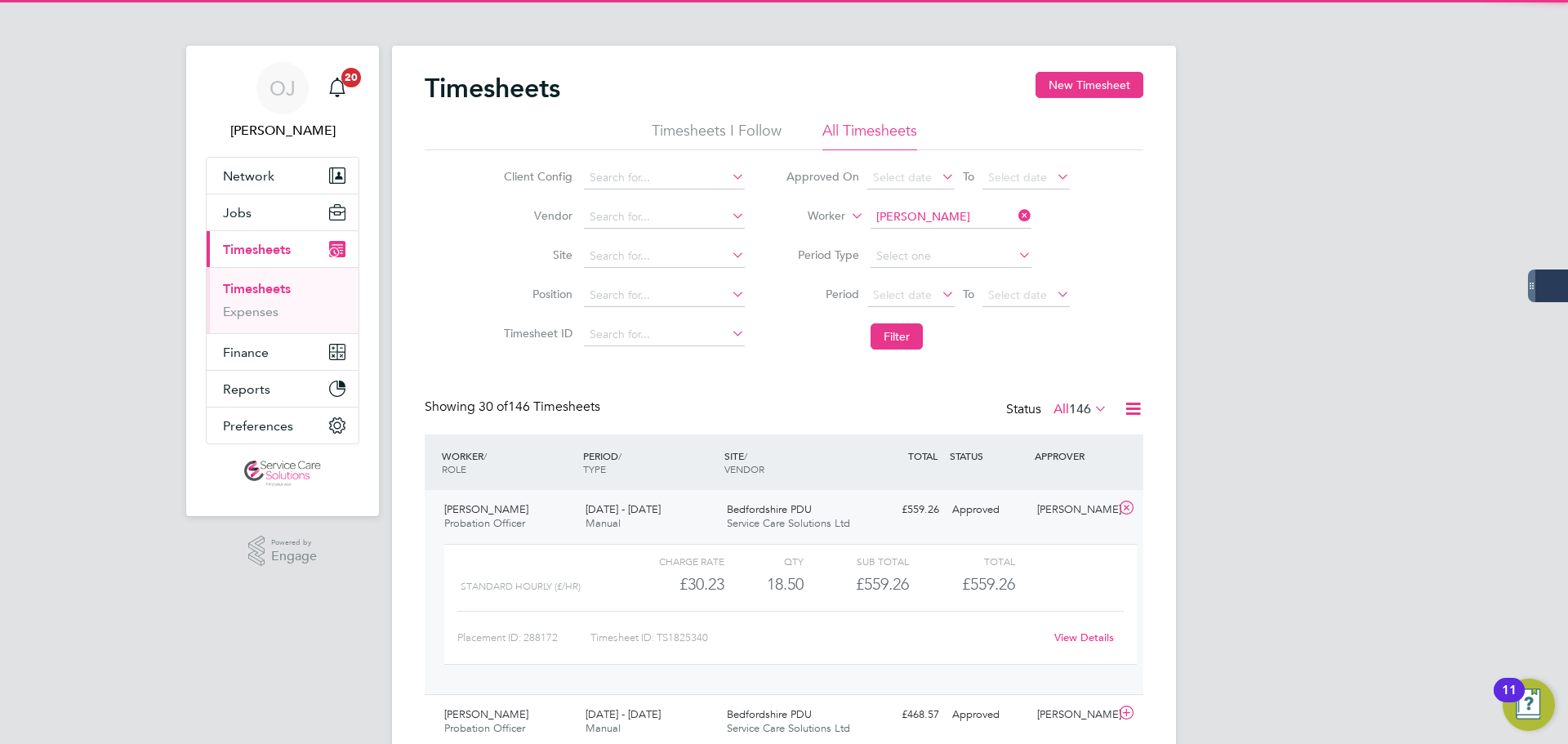
click at [756, 510] on span "Bedfordshire PDU" at bounding box center [769, 509] width 85 height 14
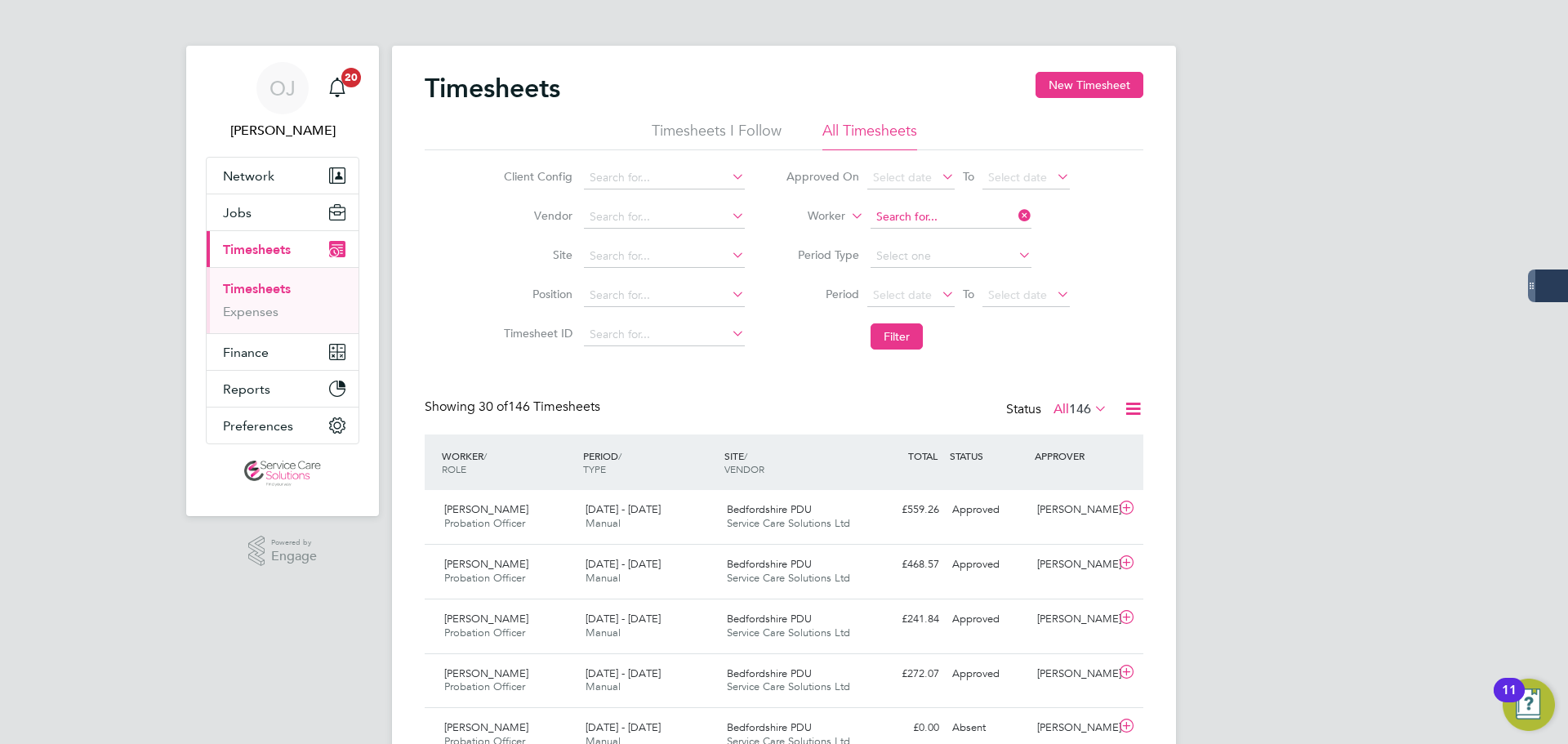
click at [903, 207] on input at bounding box center [951, 217] width 161 height 23
click at [969, 255] on b "Middlet" at bounding box center [990, 262] width 43 height 14
type input "Paul Middleton"
click at [894, 339] on button "Filter" at bounding box center [896, 336] width 53 height 26
click at [710, 520] on div "15 - 21 Sep 2025 Manual" at bounding box center [649, 517] width 141 height 41
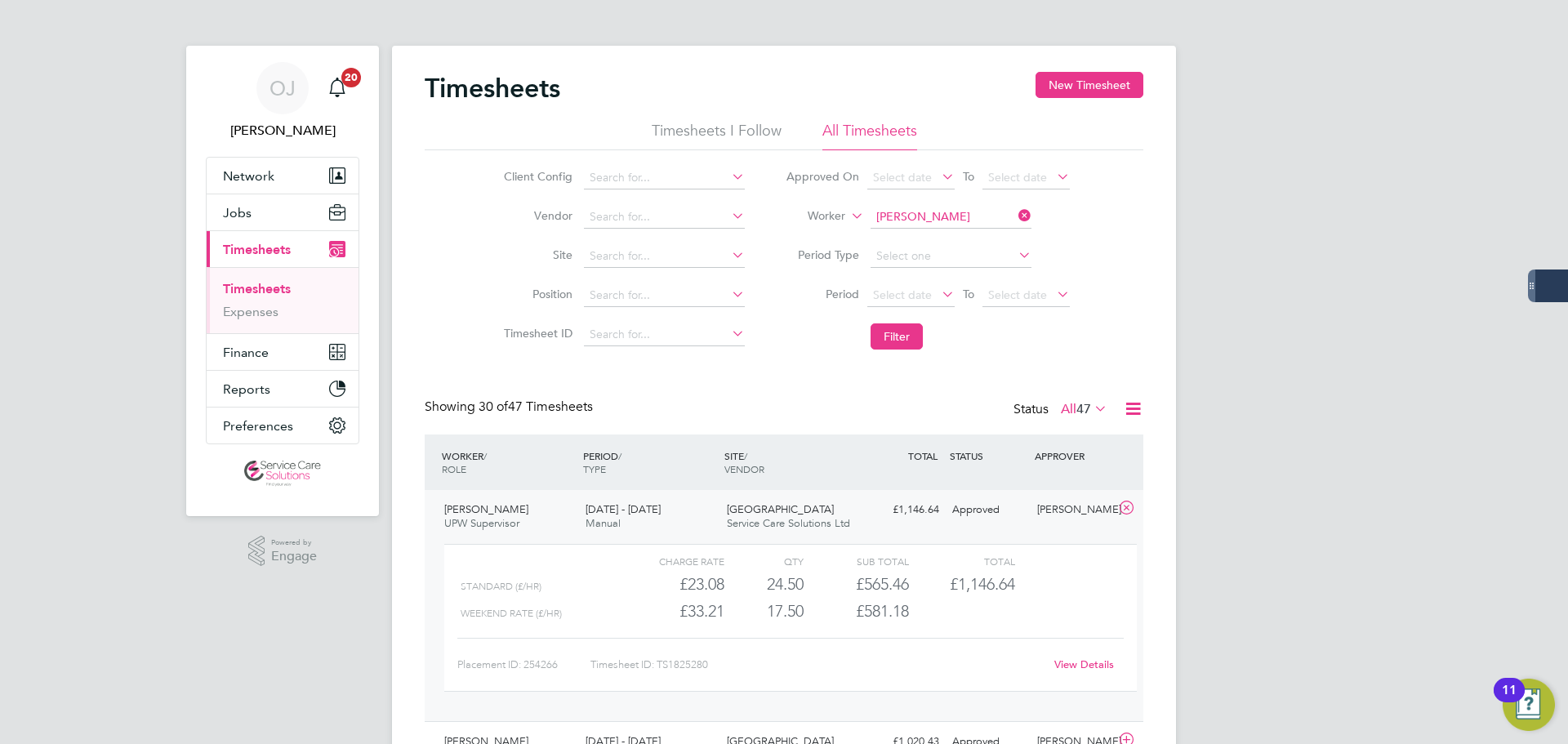
click at [698, 512] on div "15 - 21 Sep 2025 Manual" at bounding box center [649, 517] width 141 height 41
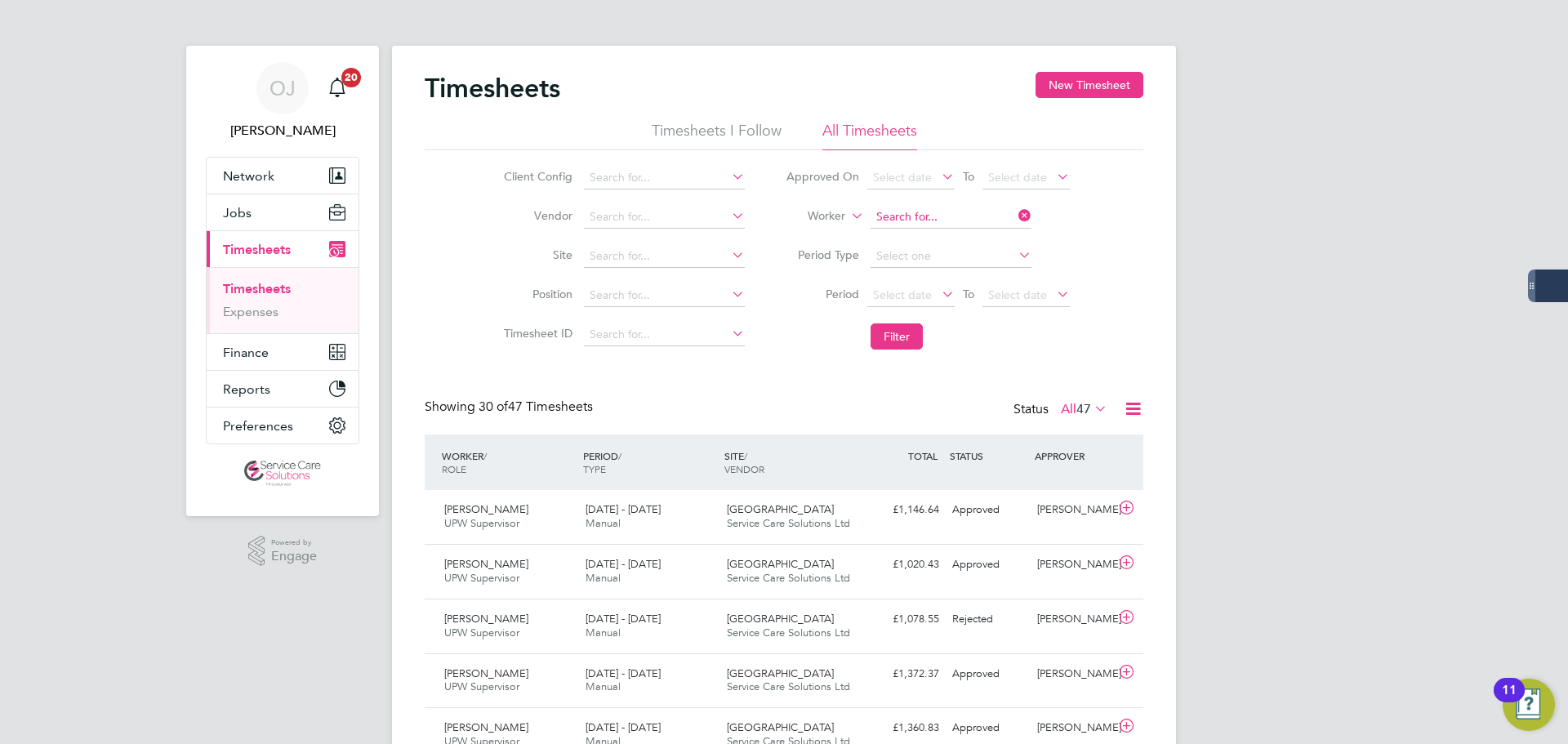
click at [955, 218] on input at bounding box center [951, 217] width 161 height 23
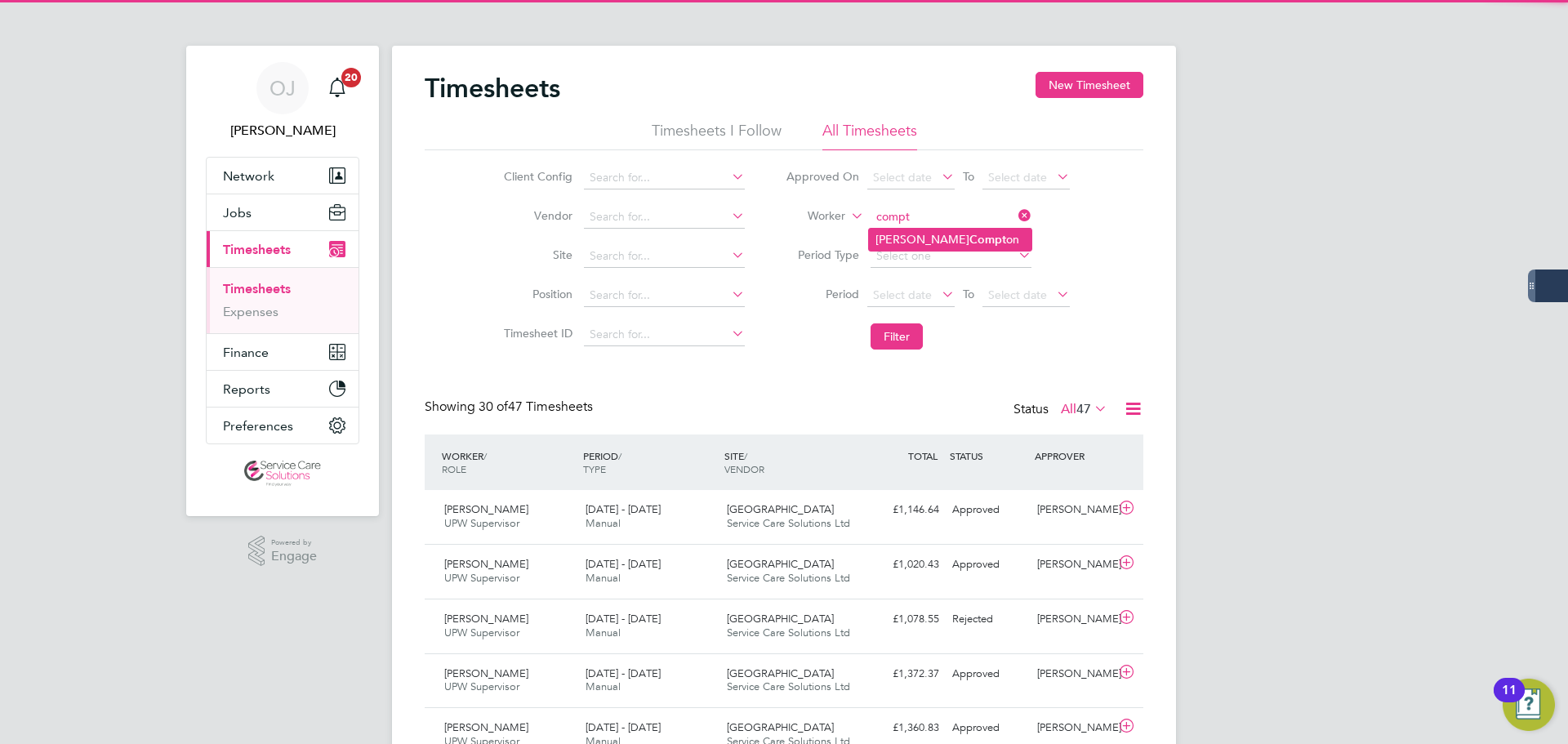
click at [937, 231] on li "Sue Compt on" at bounding box center [950, 239] width 162 height 22
type input "Sue Compton"
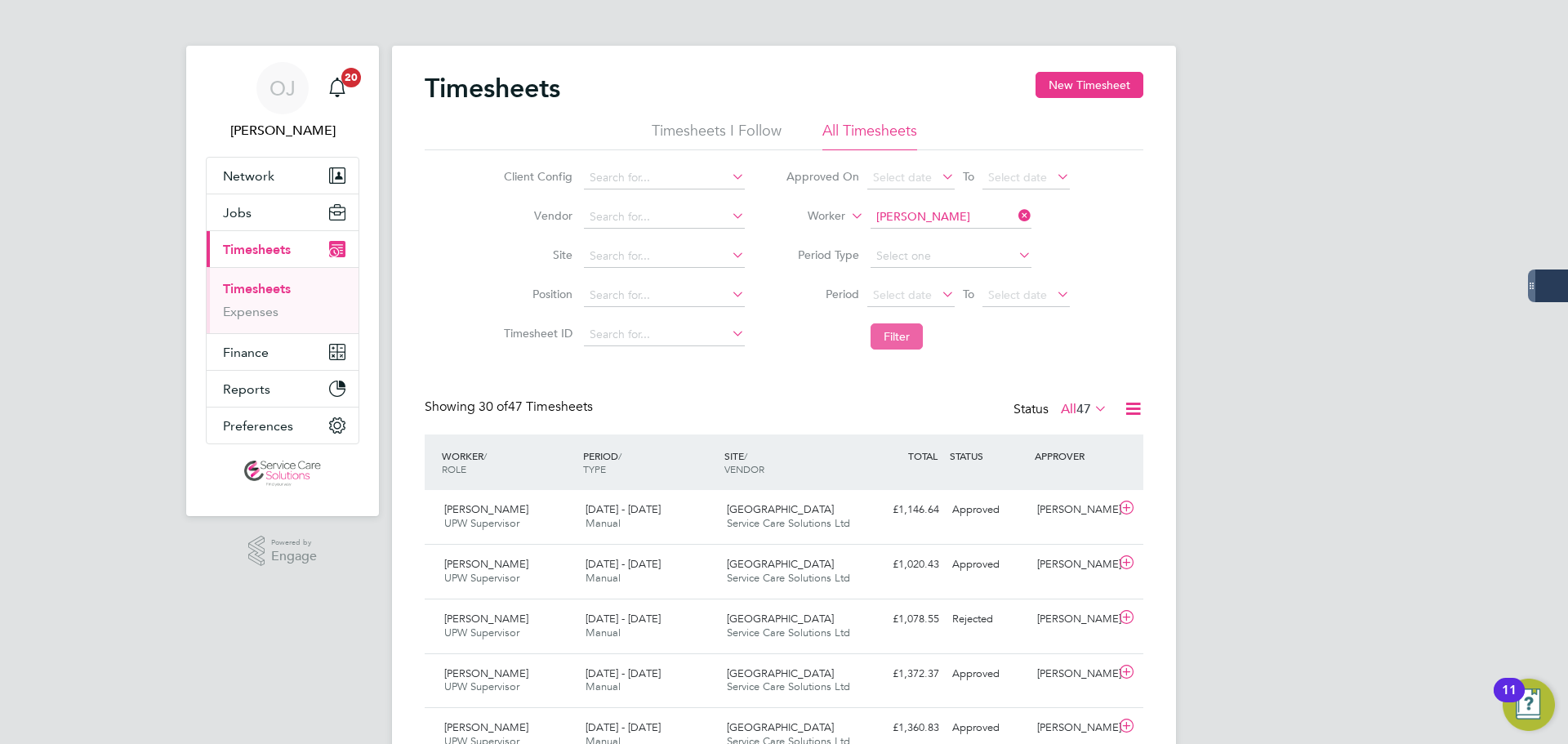
click at [895, 339] on button "Filter" at bounding box center [896, 336] width 53 height 26
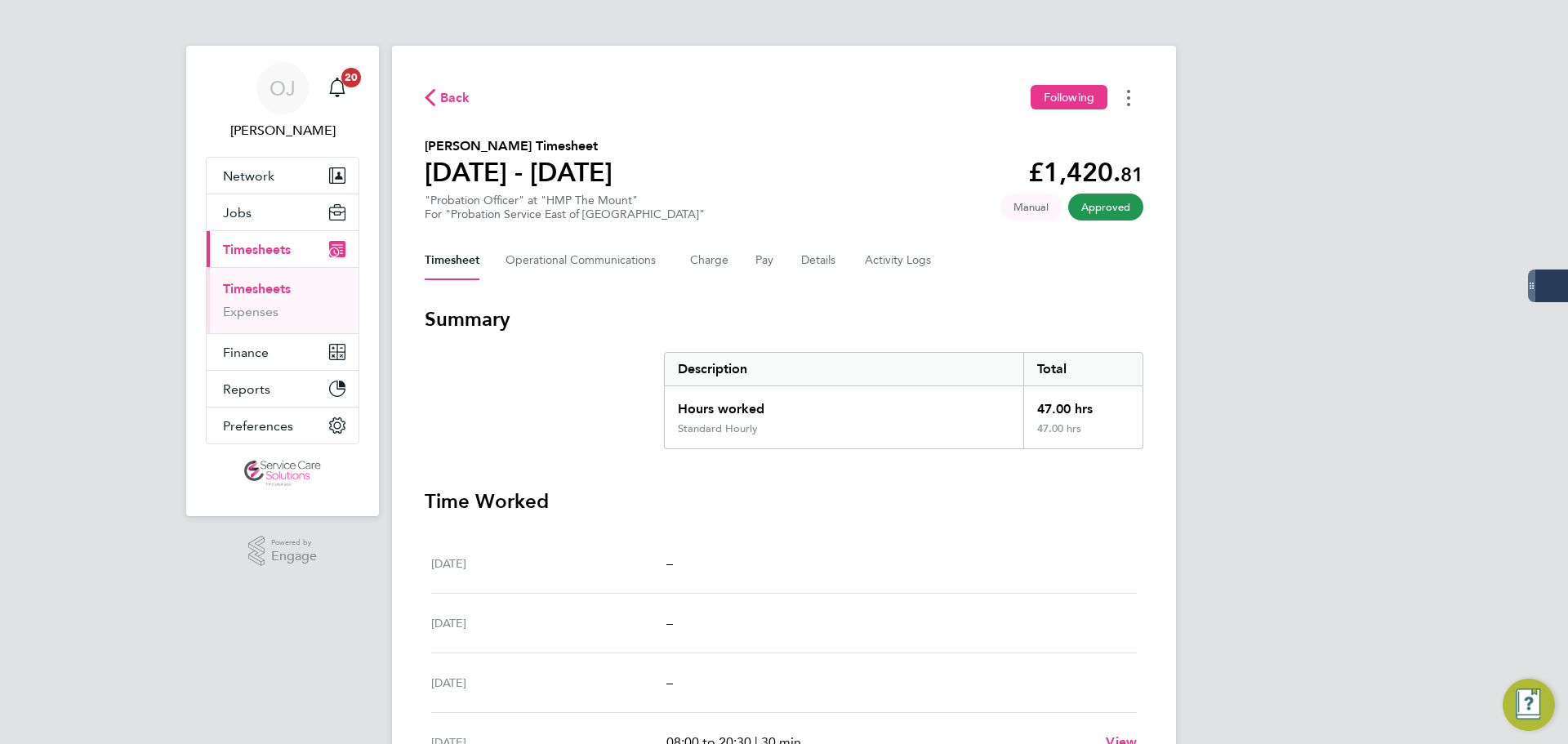
click at [1131, 95] on button "Timesheets Menu" at bounding box center [1128, 98] width 29 height 25
click at [1046, 134] on link "Download timesheet" at bounding box center [1045, 134] width 196 height 33
click at [893, 263] on Logs-tab "Activity Logs" at bounding box center [899, 260] width 69 height 39
